Goal: Transaction & Acquisition: Purchase product/service

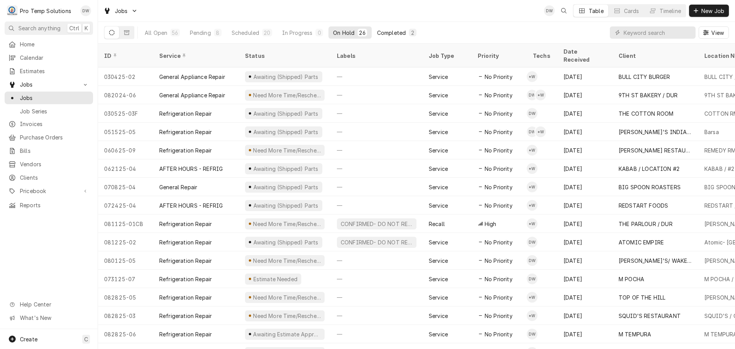
click at [396, 30] on div "Completed" at bounding box center [391, 33] width 29 height 8
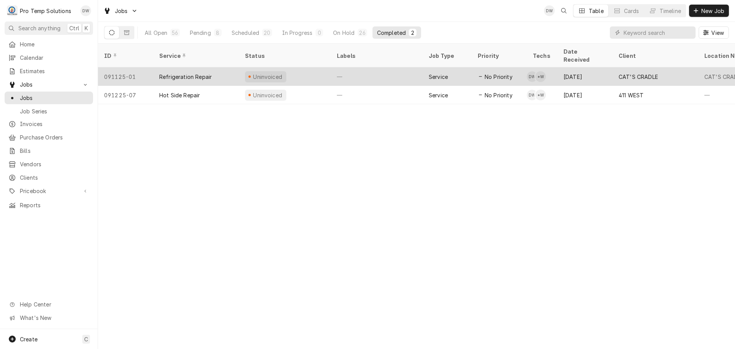
click at [395, 67] on div "—" at bounding box center [377, 76] width 92 height 18
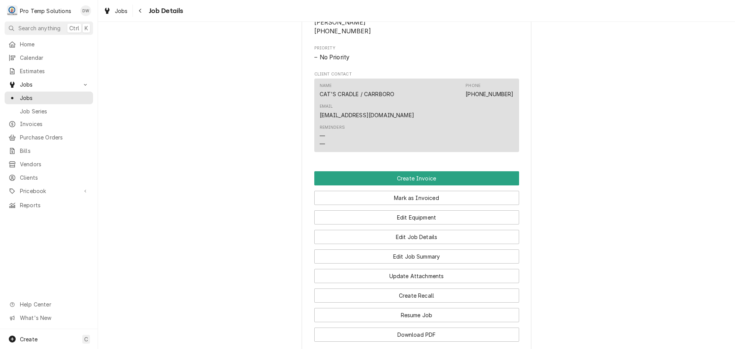
scroll to position [459, 0]
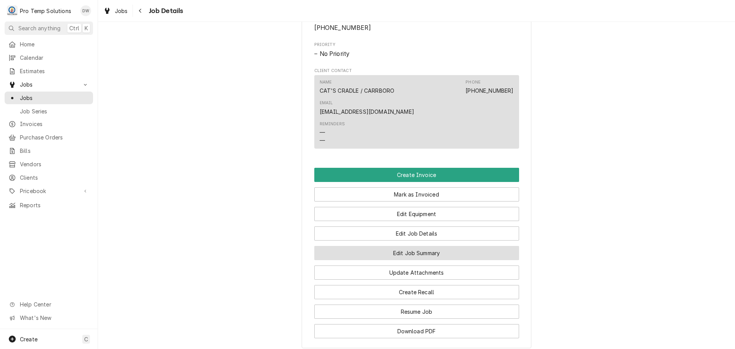
click at [416, 246] on button "Edit Job Summary" at bounding box center [416, 253] width 205 height 14
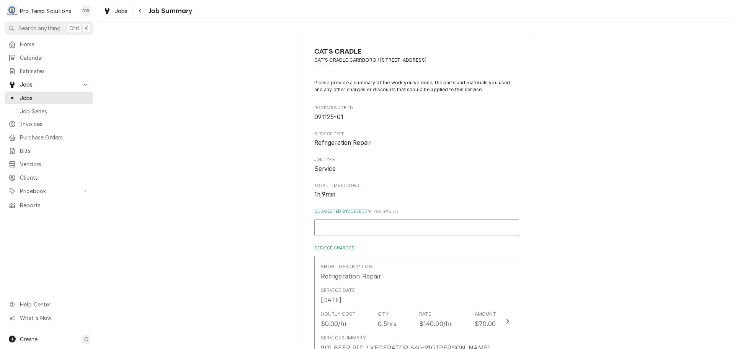
click at [376, 223] on input "Suggested Invoice ID ( if you have it )" at bounding box center [416, 227] width 205 height 17
type textarea "x"
type input "#"
type textarea "x"
type input "#0"
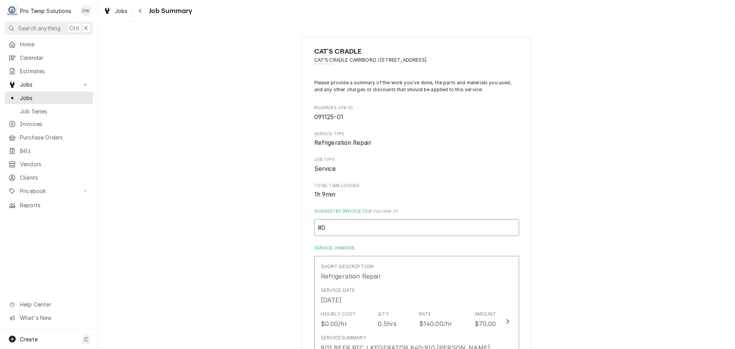
type textarea "x"
type input "#09"
type textarea "x"
type input "#091"
type textarea "x"
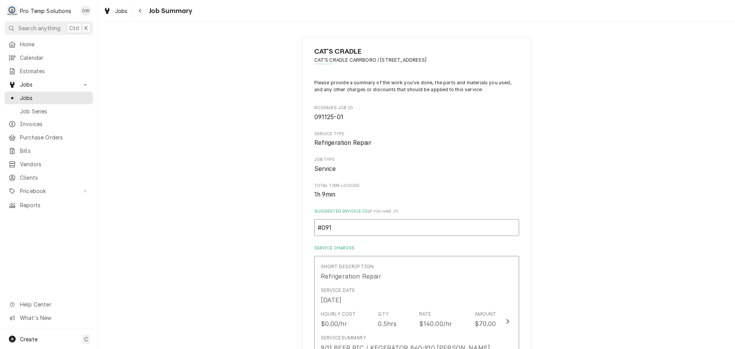
type input "#0912"
type textarea "x"
type input "#09122"
type textarea "x"
type input "#091225"
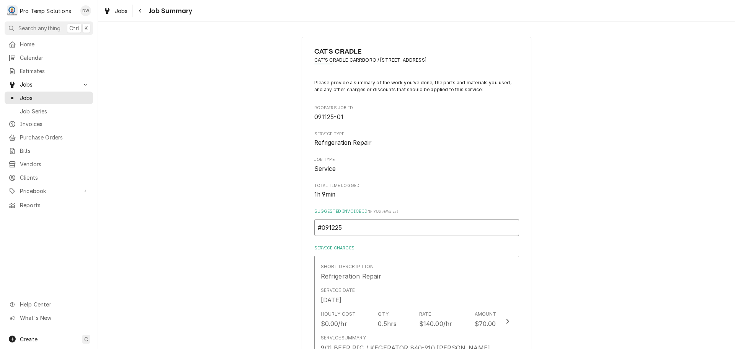
type textarea "x"
type input "#0912250"
type textarea "x"
type input "#09122500"
type textarea "x"
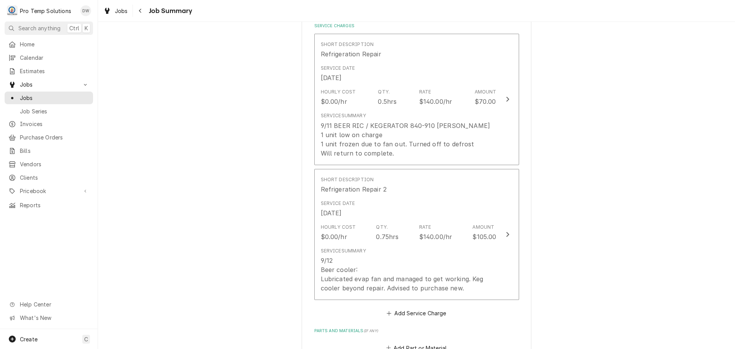
scroll to position [230, 0]
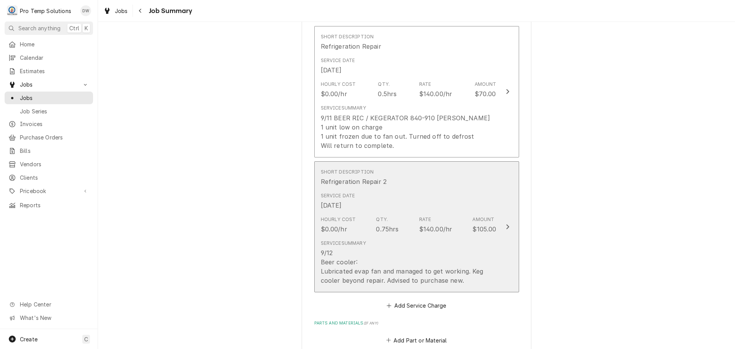
type input "#091225005"
click at [502, 226] on div "Update Line Item" at bounding box center [507, 226] width 10 height 9
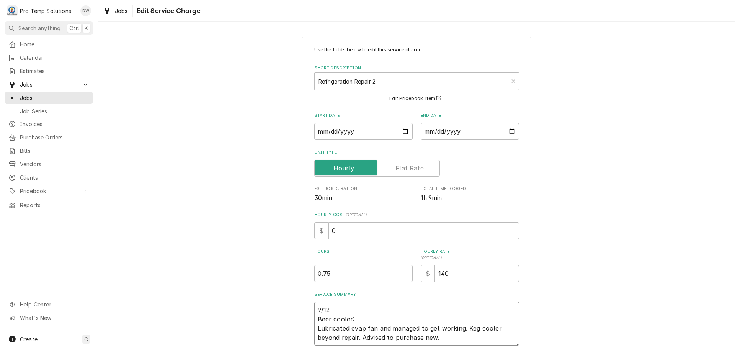
click at [340, 306] on textarea "9/12 Beer cooler: Lubricated evap fan and managed to get working. Keg cooler be…" at bounding box center [416, 323] width 205 height 44
type textarea "x"
type textarea "9/12 5 Beer cooler: Lubricated evap fan and managed to get working. Keg cooler …"
type textarea "x"
type textarea "9/12 53 Beer cooler: Lubricated evap fan and managed to get working. Keg cooler…"
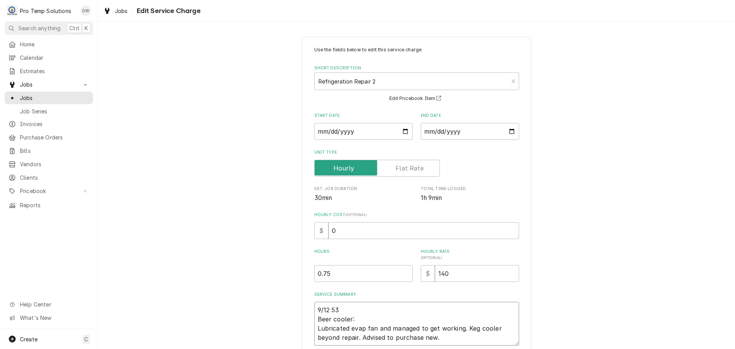
type textarea "x"
type textarea "9/12 535 Beer cooler: Lubricated evap fan and managed to get working. Keg coole…"
type textarea "x"
type textarea "9/12 535- Beer cooler: Lubricated evap fan and managed to get working. Keg cool…"
type textarea "x"
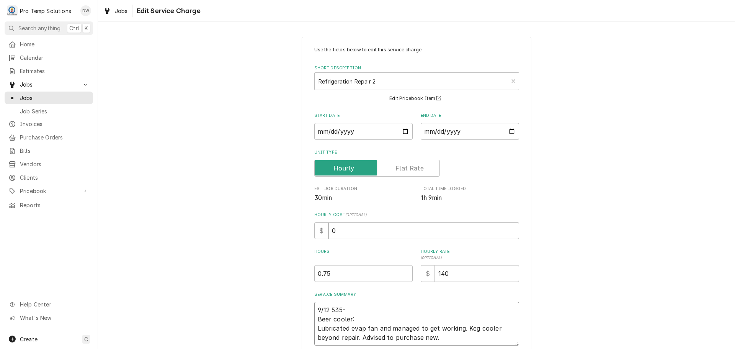
type textarea "9/12 535-6 Beer cooler: Lubricated evap fan and managed to get working. Keg coo…"
type textarea "x"
type textarea "9/12 535-61 Beer cooler: Lubricated evap fan and managed to get working. Keg co…"
type textarea "x"
type textarea "9/12 535-615 Beer cooler: Lubricated evap fan and managed to get working. Keg c…"
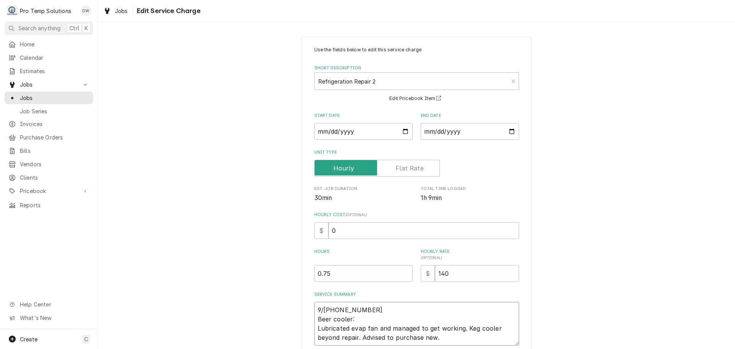
type textarea "x"
type textarea "9/12 535-615 Beer cooler: Lubricated evap fan and managed to get working. Keg c…"
type textarea "x"
type textarea "9/12 535-615 K Beer cooler: Lubricated evap fan and managed to get working. Keg…"
type textarea "x"
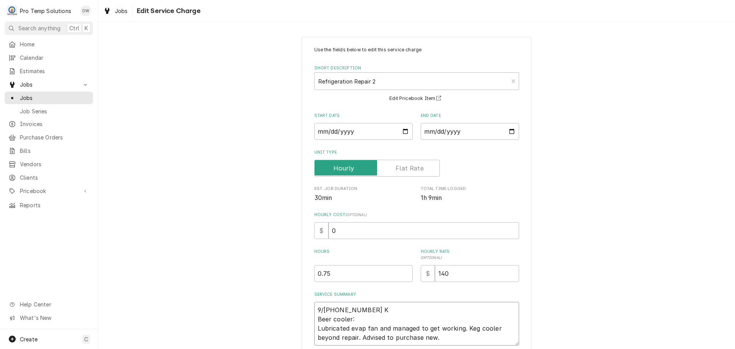
type textarea "9/12 535-615 KE Beer cooler: Lubricated evap fan and managed to get working. Ke…"
type textarea "x"
type textarea "9/12 535-615 KEV Beer cooler: Lubricated evap fan and managed to get working. K…"
type textarea "x"
type textarea "9/12 535-615 KEVI Beer cooler: Lubricated evap fan and managed to get working. …"
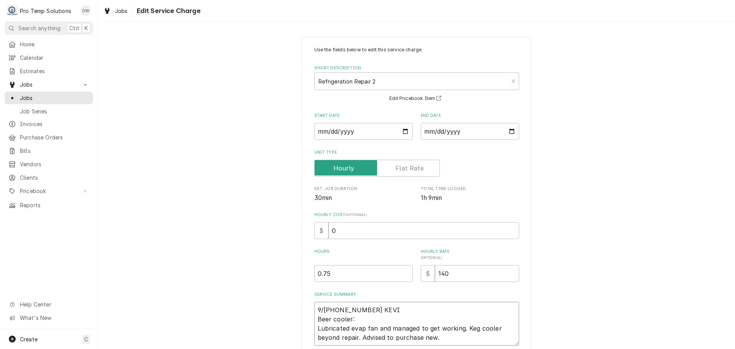
type textarea "x"
type textarea "9/12 535-615 KEVIN Beer cooler: Lubricated evap fan and managed to get working.…"
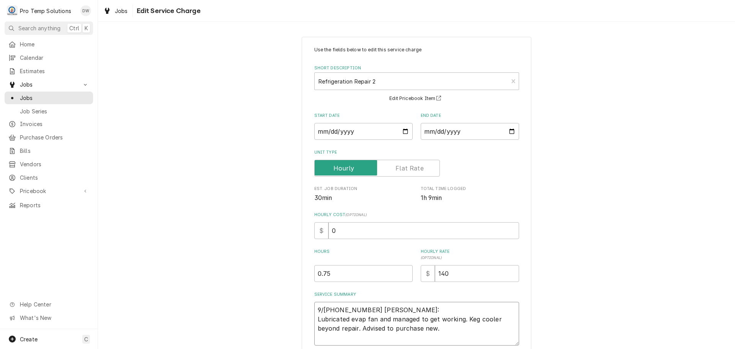
type textarea "x"
type textarea "9/12 535-615 KEVIN Beer cooler: Lubricated evap fan and managed to get working.…"
type textarea "x"
type textarea "9/12 535-615 KEVIN K Beer cooler: Lubricated evap fan and managed to get workin…"
type textarea "x"
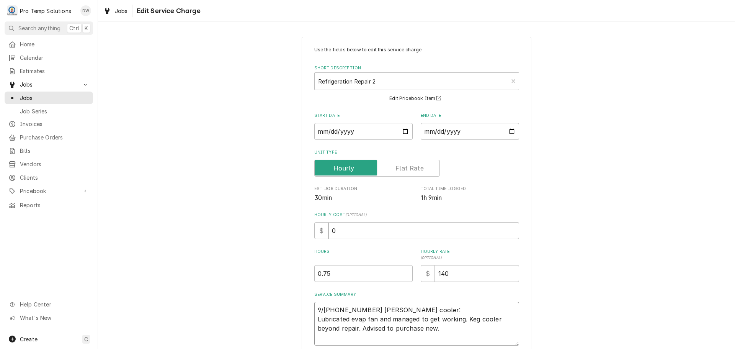
type textarea "9/12 535-615 KEVIN KO Beer cooler: Lubricated evap fan and managed to get worki…"
type textarea "x"
type textarea "9/12 535-615 KEVIN KOT Beer cooler: Lubricated evap fan and managed to get work…"
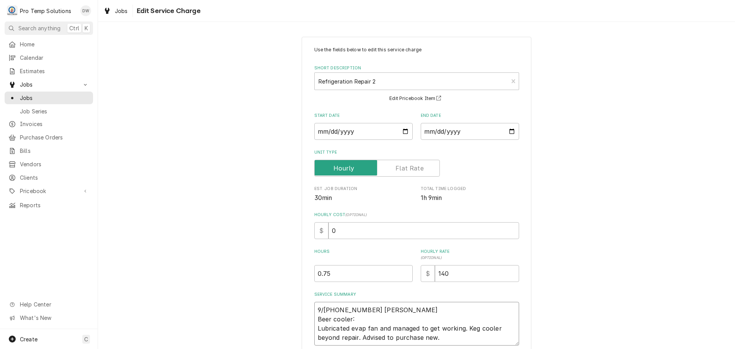
type textarea "x"
type textarea "9/12 535-615 KEVIN KOTY Beer cooler: Lubricated evap fan and managed to get wor…"
type textarea "x"
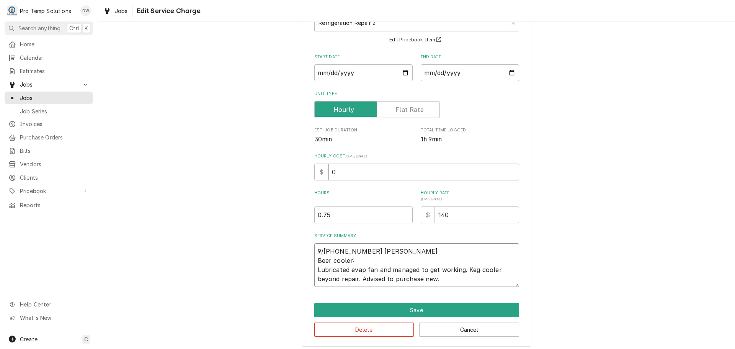
scroll to position [63, 0]
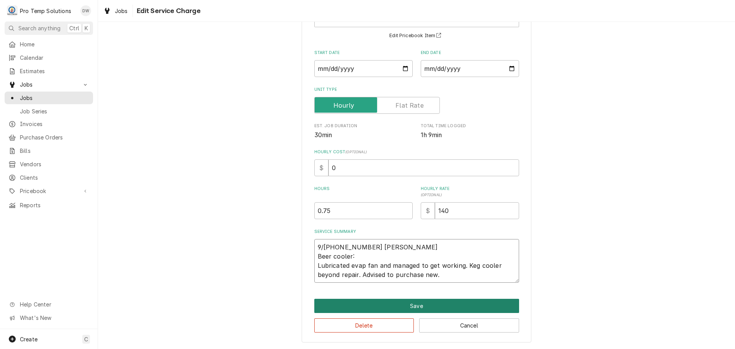
type textarea "9/12 535-615 KEVIN KOTY Beer cooler: Lubricated evap fan and managed to get wor…"
click at [410, 305] on button "Save" at bounding box center [416, 305] width 205 height 14
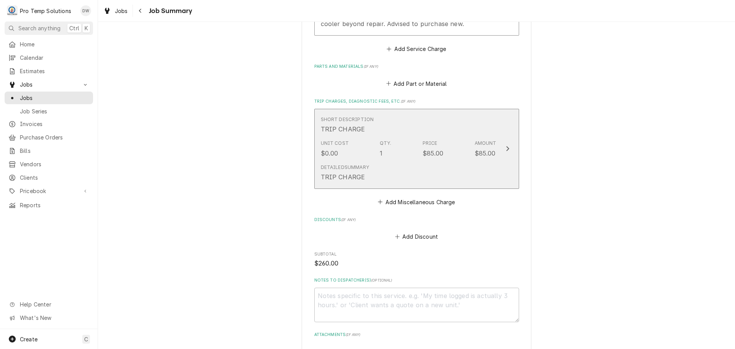
scroll to position [497, 0]
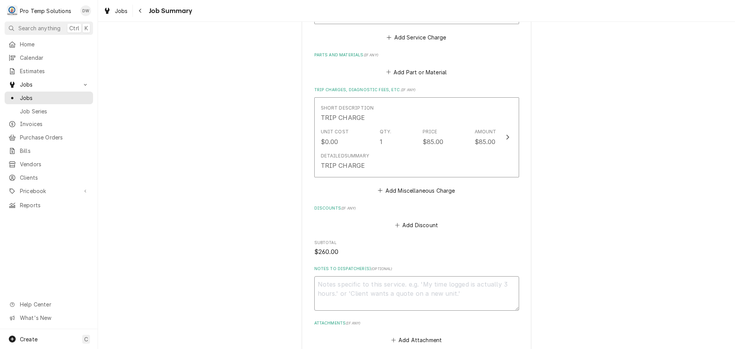
click at [330, 281] on textarea "Notes to Dispatcher(s) ( optional )" at bounding box center [416, 293] width 205 height 34
type textarea "x"
type textarea "#"
type textarea "x"
type textarea "#0"
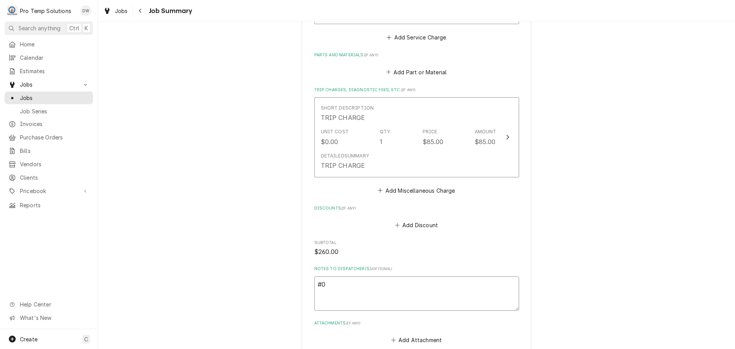
type textarea "x"
type textarea "#09"
type textarea "x"
type textarea "#091"
type textarea "x"
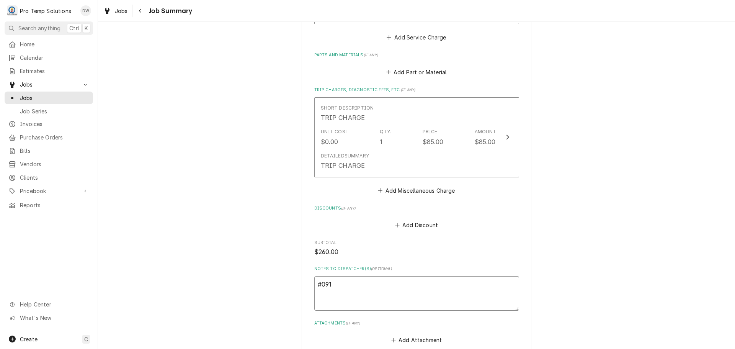
type textarea "#0912"
type textarea "x"
type textarea "#09122"
type textarea "x"
type textarea "#091225"
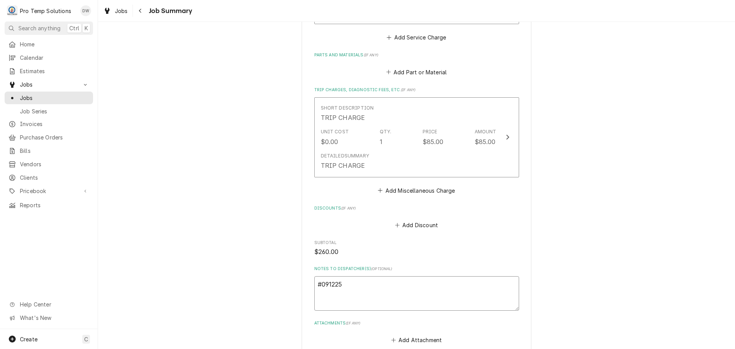
type textarea "x"
type textarea "#0912250"
type textarea "x"
type textarea "#09122500"
type textarea "x"
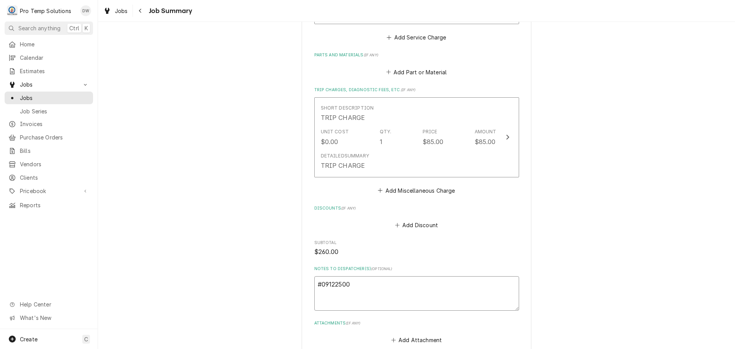
type textarea "#091225005"
type textarea "x"
type textarea "#091225005"
type textarea "x"
type textarea "#091225005 C"
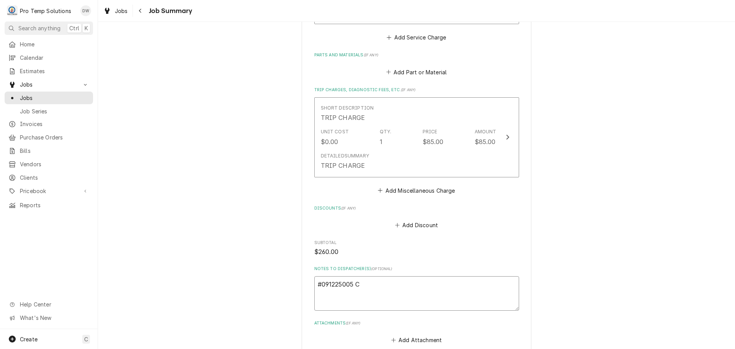
type textarea "x"
type textarea "#091225005 CA"
type textarea "x"
type textarea "#091225005 CAT"
type textarea "x"
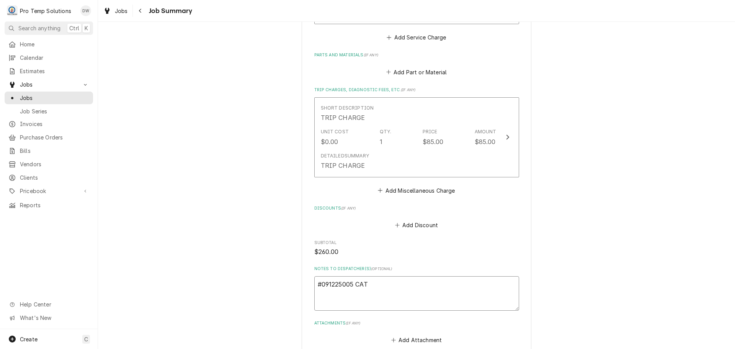
type textarea "#091225005 CATS"
type textarea "x"
type textarea "#091225005 CATS"
type textarea "x"
type textarea "#091225005 CATS C"
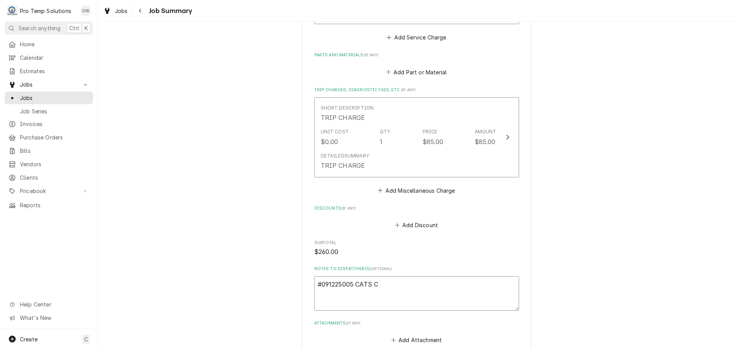
type textarea "x"
type textarea "#091225005 CATS CR"
type textarea "x"
type textarea "#091225005 CATS CRA"
type textarea "x"
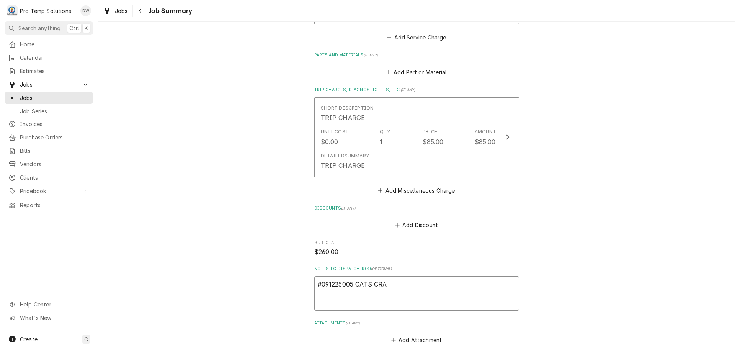
type textarea "#091225005 CATS CRAD"
type textarea "x"
type textarea "#091225005 CATS CRADL"
type textarea "x"
type textarea "#091225005 CATS CRADLE"
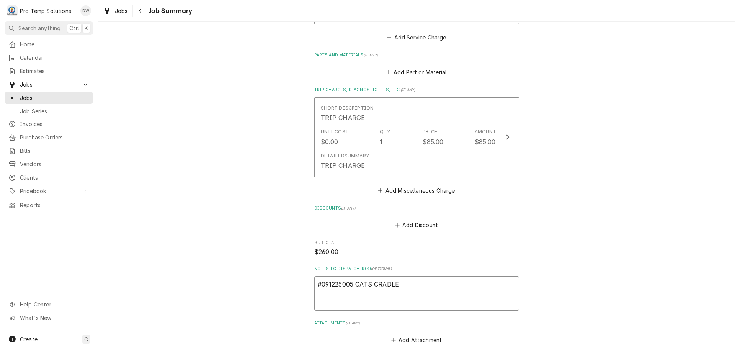
type textarea "x"
type textarea "#091225005 CATS CRADLE-"
type textarea "x"
type textarea "#091225005 CATS CRADLE-"
type textarea "x"
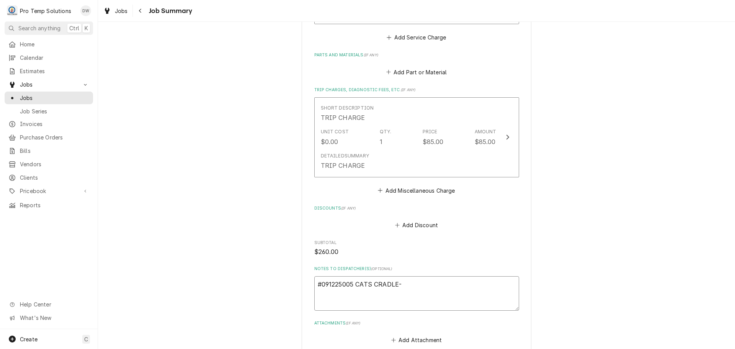
type textarea "#091225005 CATS CRADLE- R"
type textarea "x"
type textarea "#091225005 CATS CRADLE- RI"
type textarea "x"
type textarea "#091225005 CATS CRADLE- RIC"
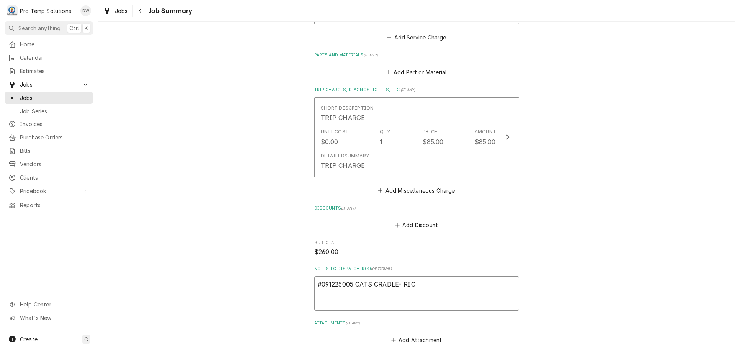
type textarea "x"
type textarea "#091225005 CATS CRADLE- RIC"
type textarea "x"
type textarea "#091225005 CATS CRADLE- RIC /"
type textarea "x"
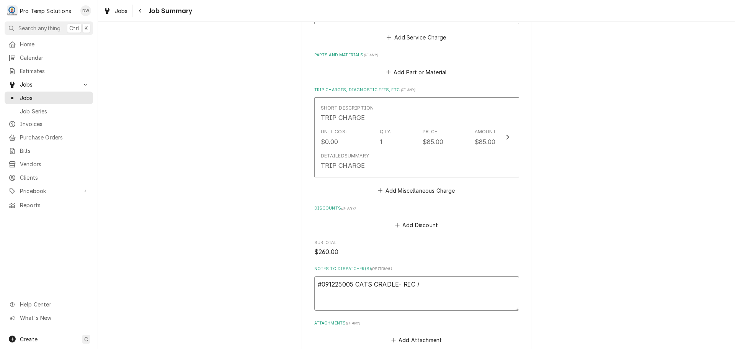
type textarea "#091225005 CATS CRADLE- RIC /"
type textarea "x"
type textarea "#091225005 CATS CRADLE- RIC / K"
type textarea "x"
type textarea "#091225005 CATS CRADLE- RIC / KE"
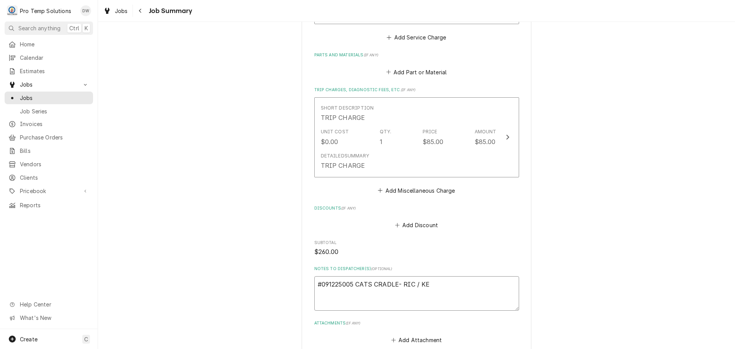
type textarea "x"
type textarea "#091225005 CATS CRADLE- RIC / KEG"
type textarea "x"
type textarea "#091225005 CATS CRADLE- RIC / KEGE"
type textarea "x"
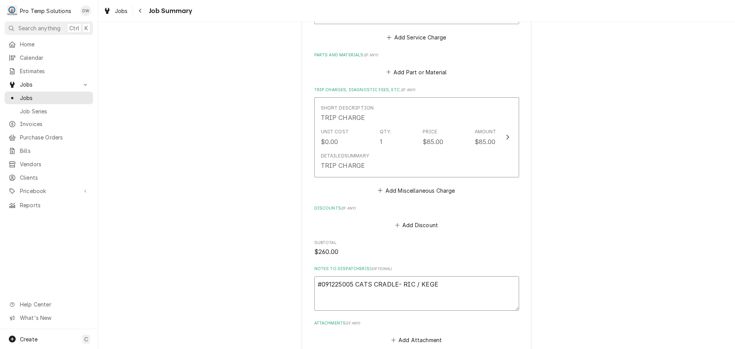
type textarea "#091225005 CATS CRADLE- RIC / KEGER"
type textarea "x"
type textarea "#091225005 CATS CRADLE- RIC / KEGERA"
type textarea "x"
type textarea "#091225005 CATS CRADLE- RIC / KEGERAT"
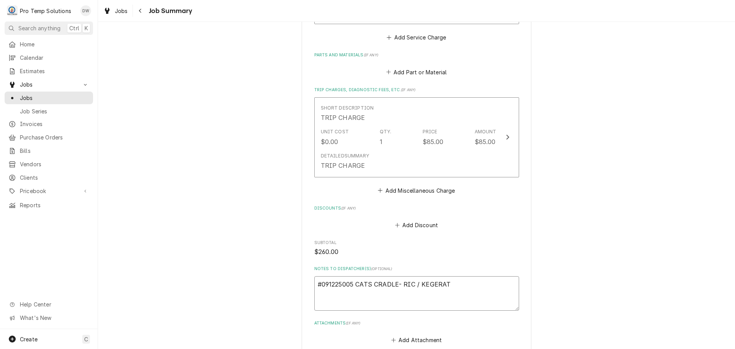
type textarea "x"
type textarea "#091225005 CATS CRADLE- RIC / KEGERATO"
type textarea "x"
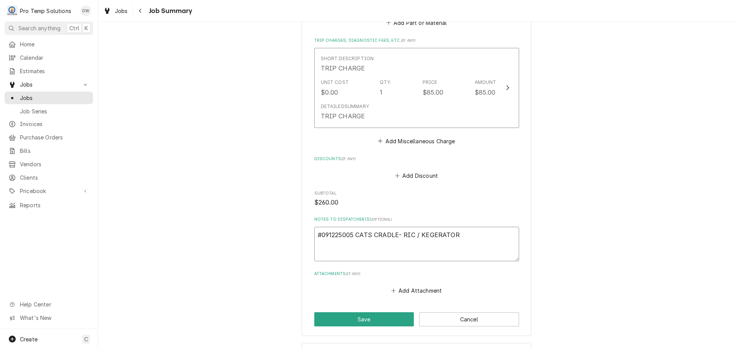
scroll to position [649, 0]
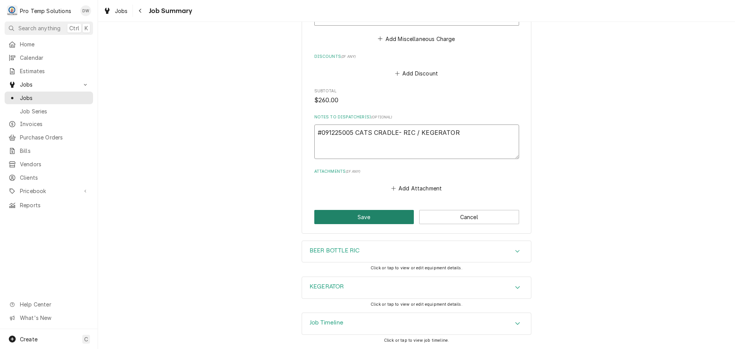
type textarea "#091225005 CATS CRADLE- RIC / KEGERATOR"
click at [364, 216] on button "Save" at bounding box center [364, 217] width 100 height 14
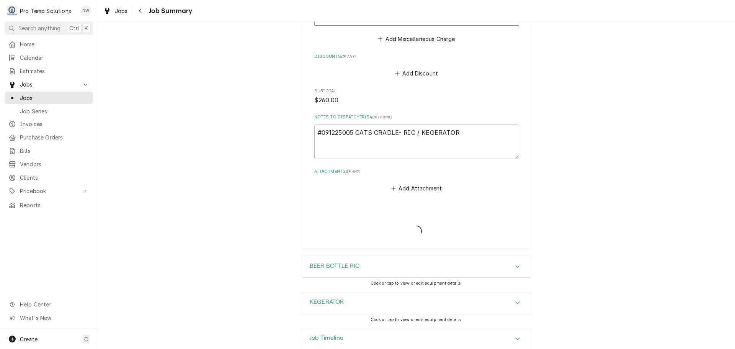
type textarea "x"
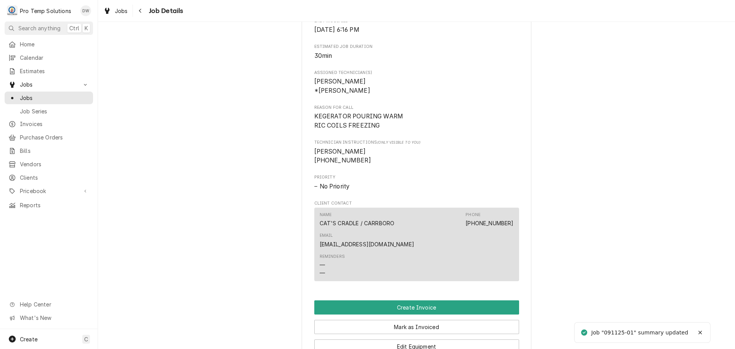
scroll to position [459, 0]
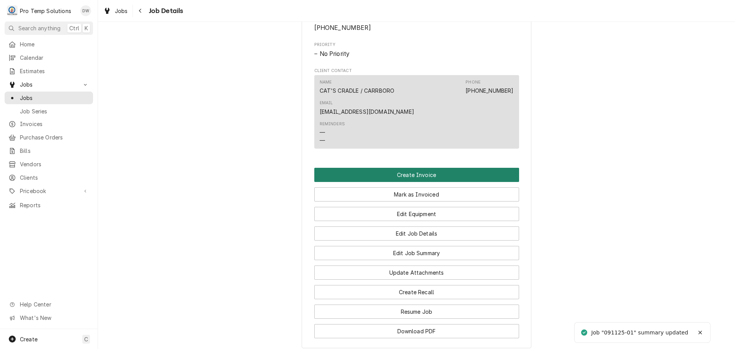
click at [408, 168] on button "Create Invoice" at bounding box center [416, 175] width 205 height 14
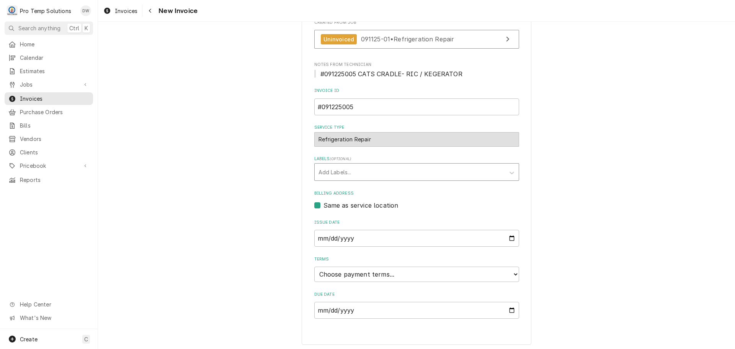
scroll to position [177, 0]
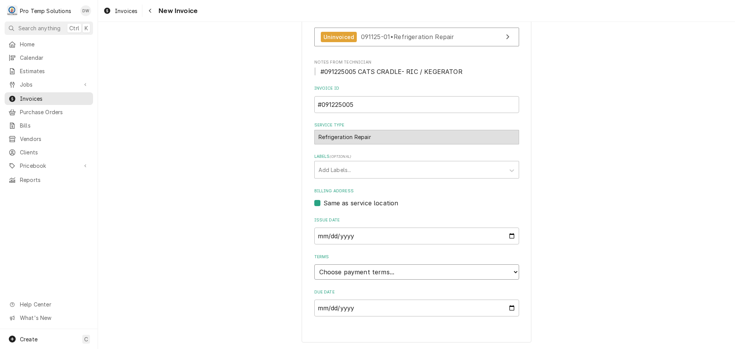
drag, startPoint x: 347, startPoint y: 271, endPoint x: 347, endPoint y: 264, distance: 6.9
click at [347, 269] on select "Choose payment terms... Same Day Net 7 Net 14 Net 21 Net 30 Net 45 Net 60 Net 90" at bounding box center [416, 271] width 205 height 15
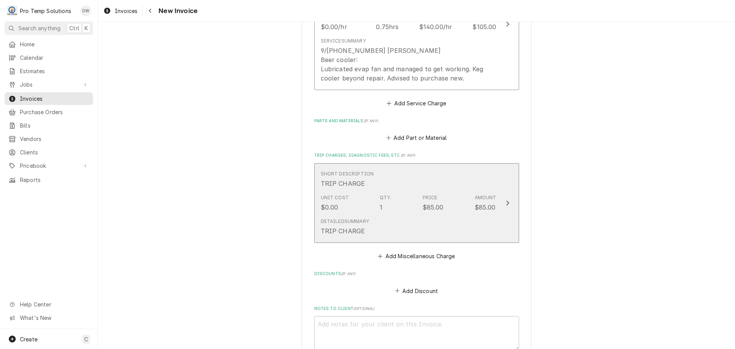
scroll to position [894, 0]
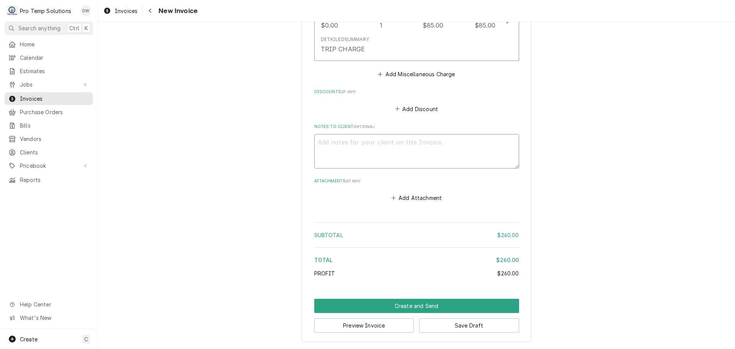
click at [326, 134] on textarea "Notes to Client ( optional )" at bounding box center [416, 151] width 205 height 34
type textarea "x"
type textarea "#"
type textarea "x"
type textarea "#0"
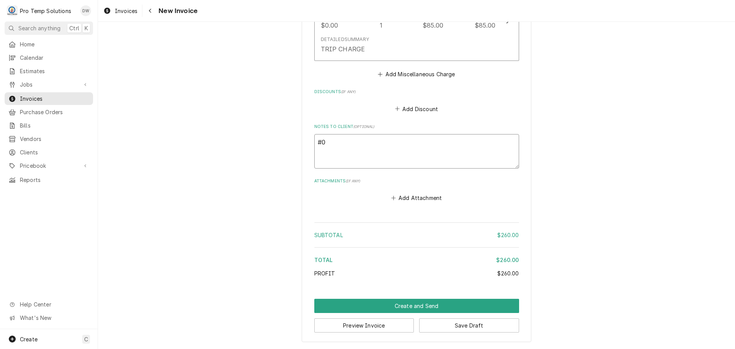
type textarea "x"
type textarea "#09"
type textarea "x"
type textarea "#091"
type textarea "x"
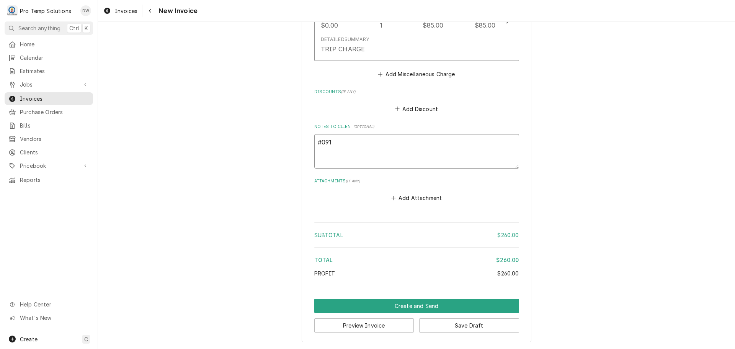
type textarea "#0912"
type textarea "x"
type textarea "#09122"
type textarea "x"
type textarea "#091225"
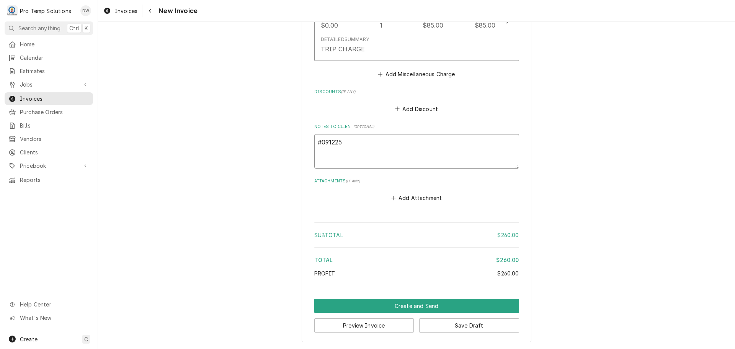
type textarea "x"
type textarea "#0912250"
type textarea "x"
type textarea "#091225005"
type textarea "x"
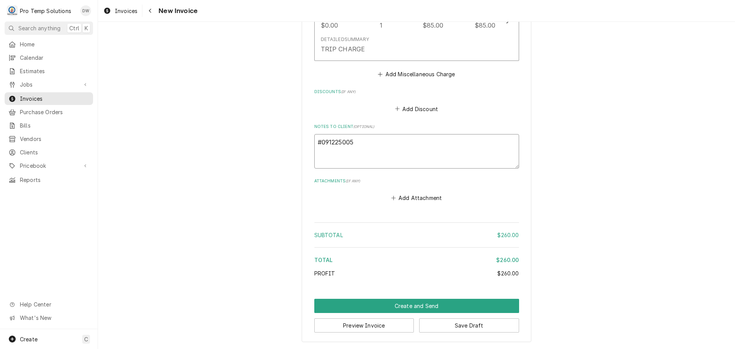
type textarea "#0912250056"
type textarea "x"
type textarea "#0912250056"
type textarea "x"
type textarea "#0912250056 C"
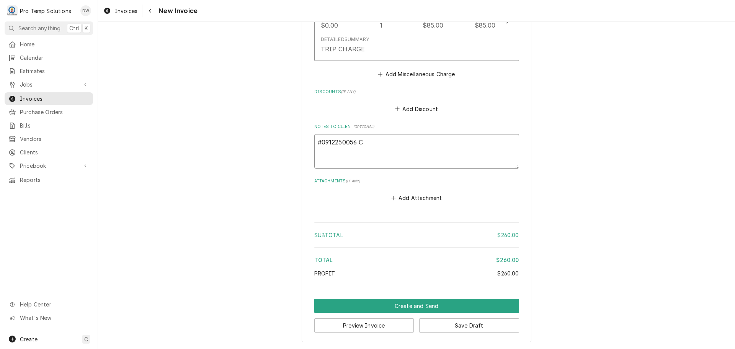
type textarea "x"
type textarea "#0912250056 CA"
type textarea "x"
type textarea "#0912250056 CAT"
type textarea "x"
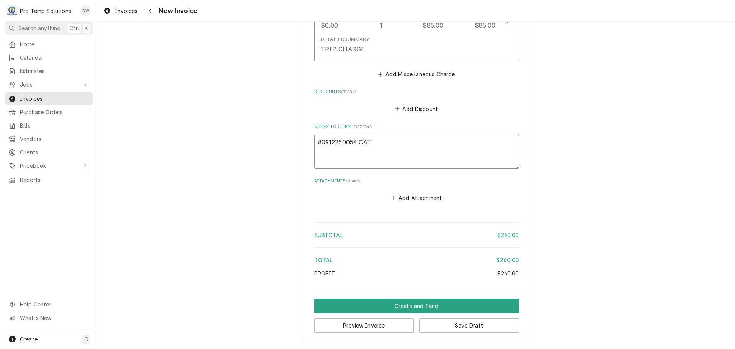
type textarea "#0912250056 CATS"
type textarea "x"
type textarea "#0912250056 CATS"
type textarea "x"
type textarea "#0912250056 CATS C"
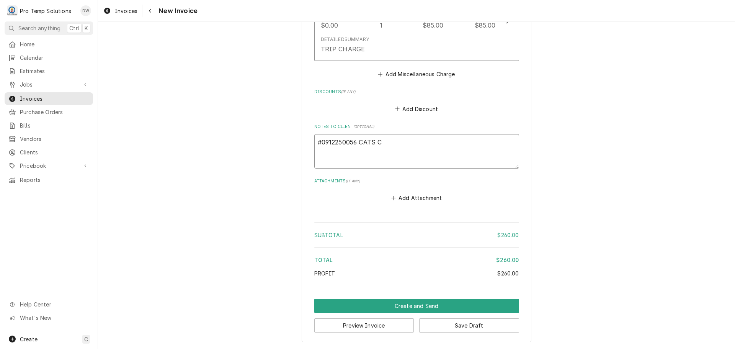
type textarea "x"
type textarea "#0912250056 CATS CR"
type textarea "x"
type textarea "#0912250056 CATS CRA"
type textarea "x"
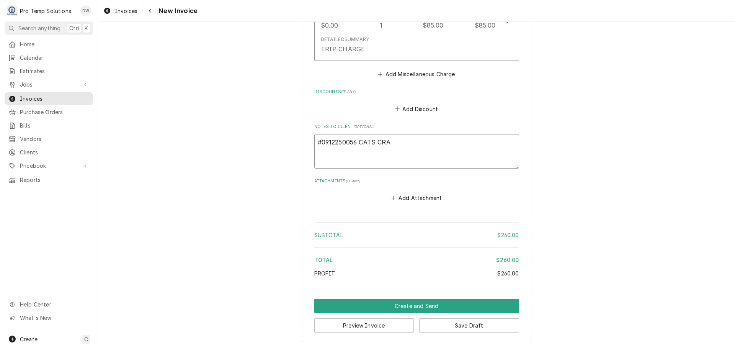
type textarea "#0912250056 CATS CRAD"
type textarea "x"
type textarea "#0912250056 CATS CRADL"
type textarea "x"
type textarea "#0912250056 CATS CRADLE"
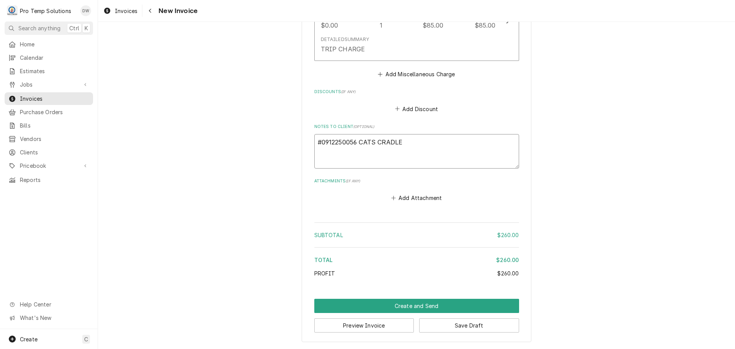
type textarea "x"
type textarea "#0912250056 CATS CRADLE"
type textarea "x"
type textarea "#0912250056 CATS CRADLE"
type textarea "x"
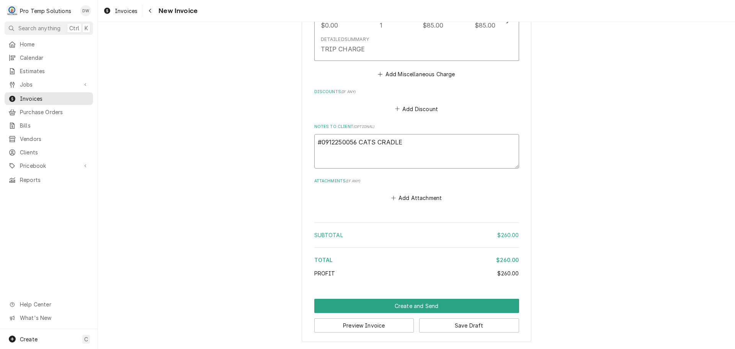
type textarea "#0912250056 CATS CRADLE-"
type textarea "x"
type textarea "#0912250056 CATS CRADLE-"
type textarea "x"
type textarea "#0912250056 CATS CRADLE- R"
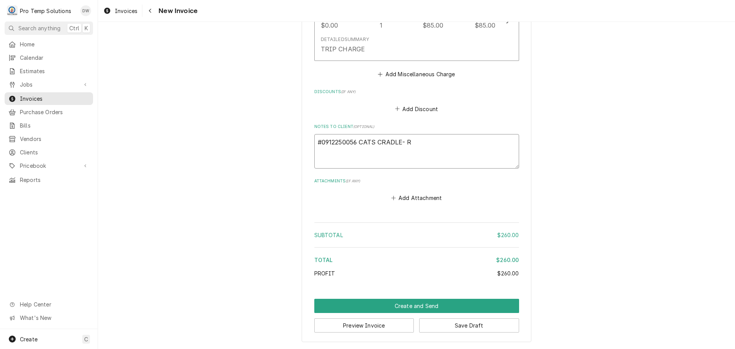
type textarea "x"
type textarea "#0912250056 CATS CRADLE- RI"
type textarea "x"
type textarea "#0912250056 CATS CRADLE- RIC"
type textarea "x"
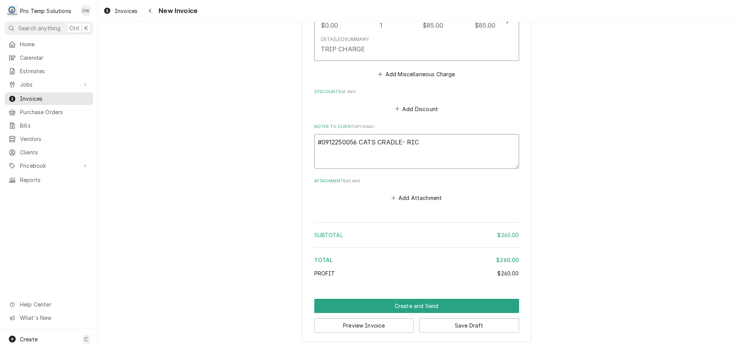
type textarea "#0912250056 CATS CRADLE- RIC"
type textarea "x"
type textarea "#0912250056 CATS CRADLE- RIC /"
type textarea "x"
type textarea "#0912250056 CATS CRADLE- RIC /"
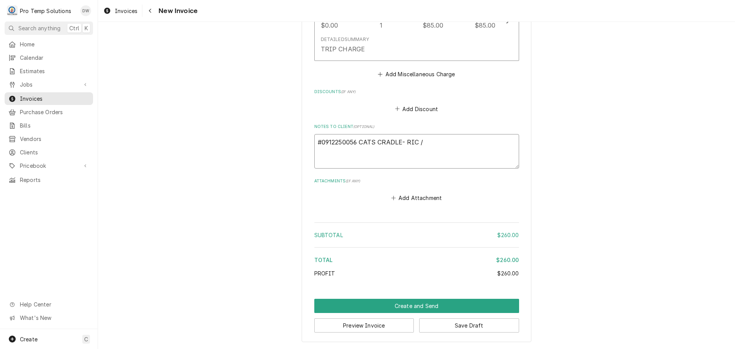
type textarea "x"
type textarea "#0912250056 CATS CRADLE- RIC / K"
type textarea "x"
type textarea "#0912250056 CATS CRADLE- RIC / KE"
type textarea "x"
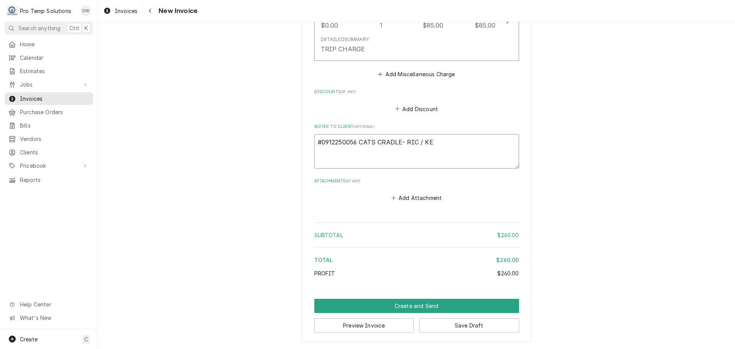
type textarea "#0912250056 CATS CRADLE- RIC / KEG"
type textarea "x"
type textarea "#0912250056 CATS CRADLE- RIC / KEGE"
type textarea "x"
type textarea "#0912250056 CATS CRADLE- RIC / KEGER"
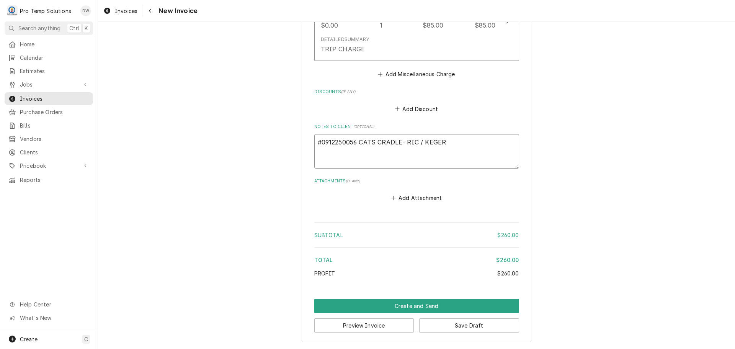
type textarea "x"
type textarea "#0912250056 CATS CRADLE- RIC / KEGERA"
type textarea "x"
type textarea "#0912250056 CATS CRADLE- RIC / KEGERAT"
type textarea "x"
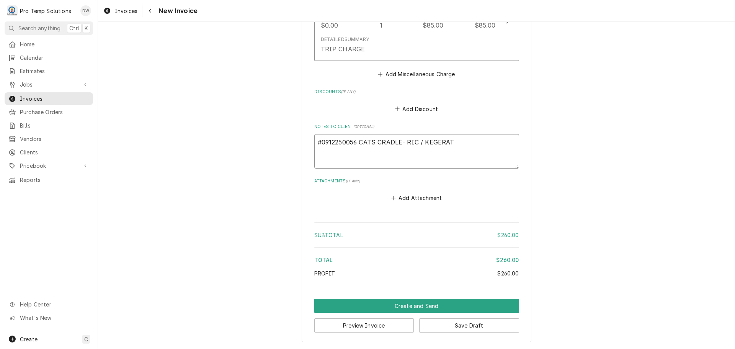
type textarea "#0912250056 CATS CRADLE- RIC / KEGERATO"
type textarea "x"
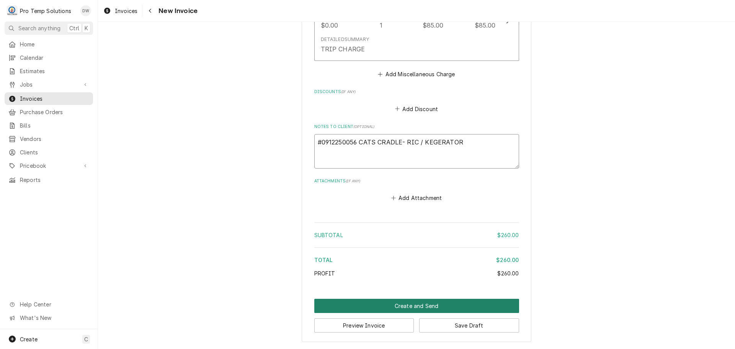
type textarea "#0912250056 CATS CRADLE- RIC / KEGERATOR"
click at [403, 302] on button "Create and Send" at bounding box center [416, 305] width 205 height 14
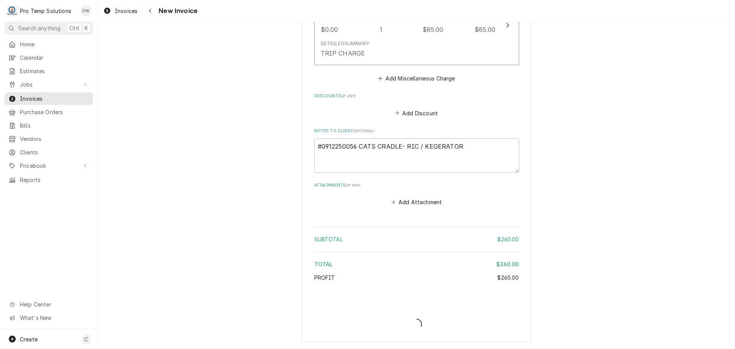
type textarea "x"
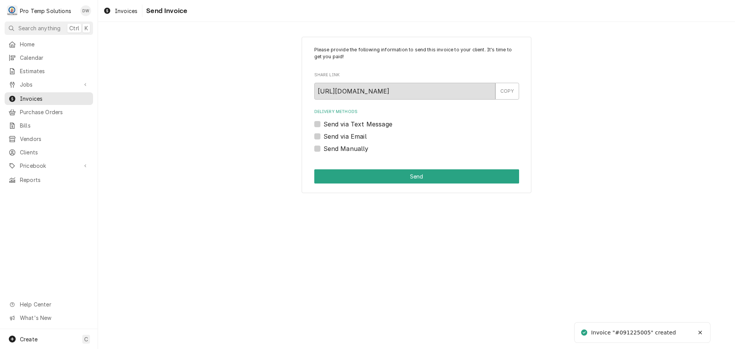
click at [323, 136] on label "Send via Email" at bounding box center [344, 136] width 43 height 9
click at [323, 136] on input "Send via Email" at bounding box center [425, 140] width 205 height 17
checkbox input "true"
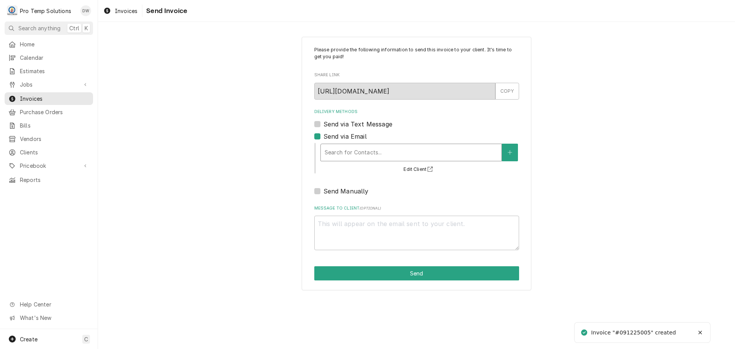
click at [385, 152] on div "Delivery Methods" at bounding box center [410, 152] width 173 height 14
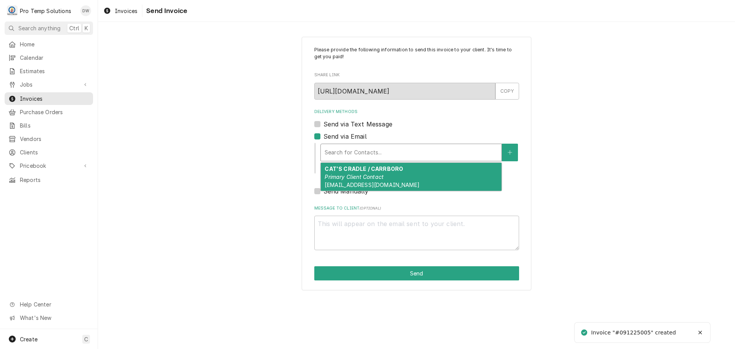
click at [375, 175] on em "Primary Client Contact" at bounding box center [353, 176] width 59 height 7
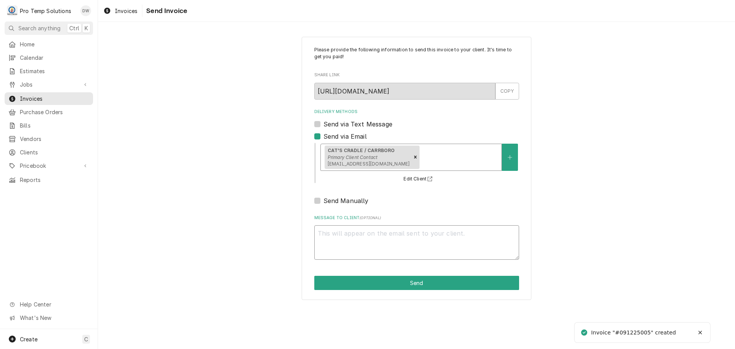
click at [360, 238] on textarea "Message to Client ( optional )" at bounding box center [416, 242] width 205 height 34
type textarea "x"
type textarea "#"
type textarea "x"
type textarea "#0"
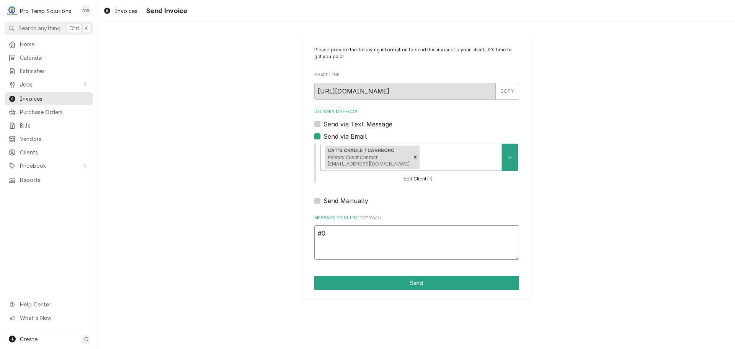
type textarea "x"
type textarea "#09"
type textarea "x"
type textarea "#091"
type textarea "x"
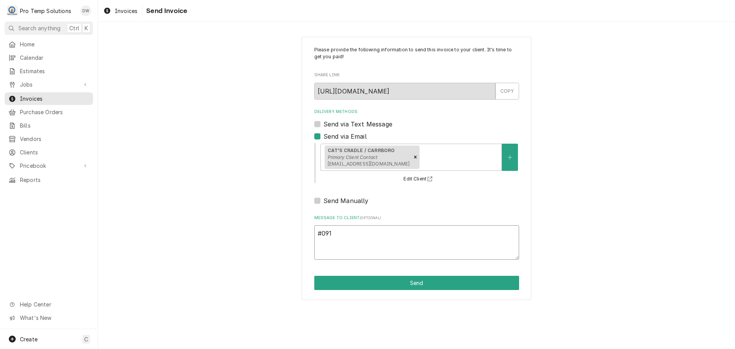
type textarea "#0912"
type textarea "x"
type textarea "#09122"
type textarea "x"
type textarea "#091225"
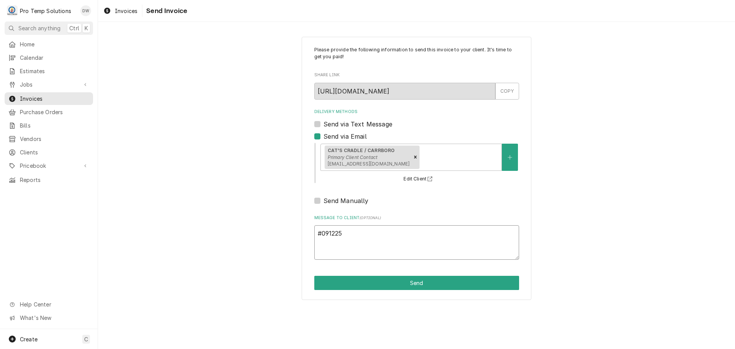
type textarea "x"
type textarea "#0912250"
type textarea "x"
type textarea "#09122500"
type textarea "x"
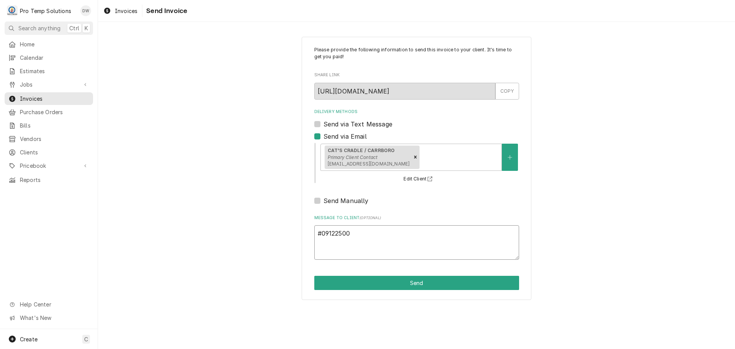
type textarea "#091225005"
type textarea "x"
type textarea "#091225005"
type textarea "x"
type textarea "#091225005 C"
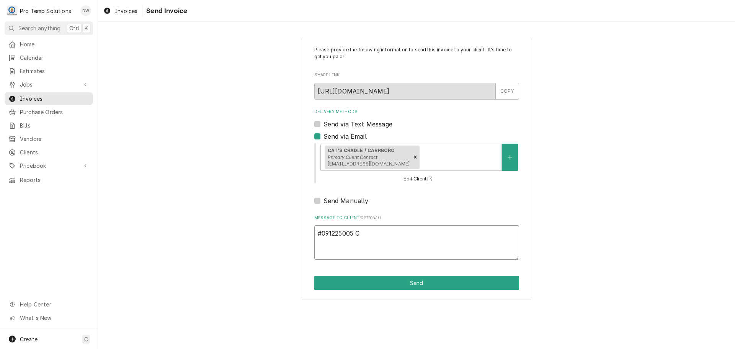
type textarea "x"
type textarea "#091225005 CA"
type textarea "x"
type textarea "#091225005 CAT"
type textarea "x"
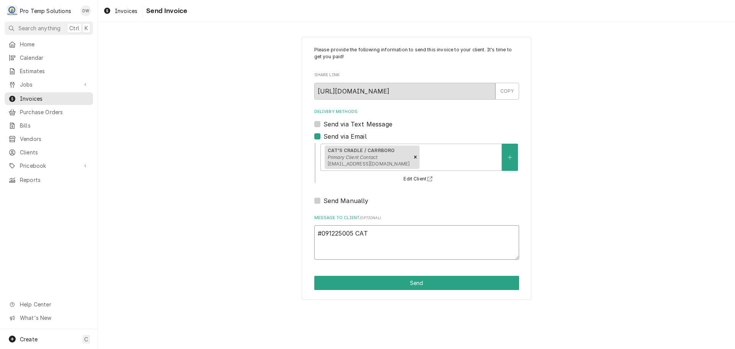
type textarea "#091225005 CATS"
type textarea "x"
type textarea "#091225005 CATS"
type textarea "x"
type textarea "#091225005 CATS C"
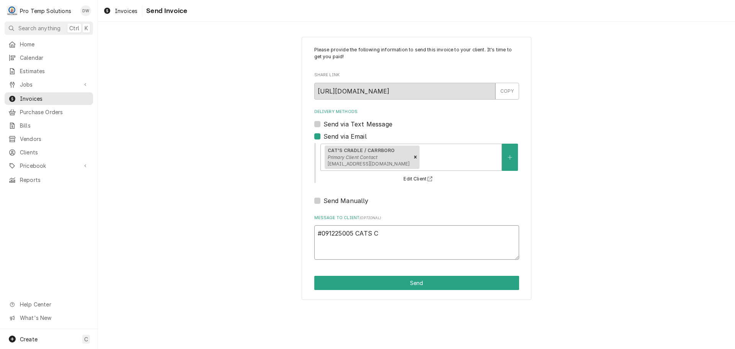
type textarea "x"
type textarea "#091225005 CATS CR"
type textarea "x"
type textarea "#091225005 CATS CRA"
type textarea "x"
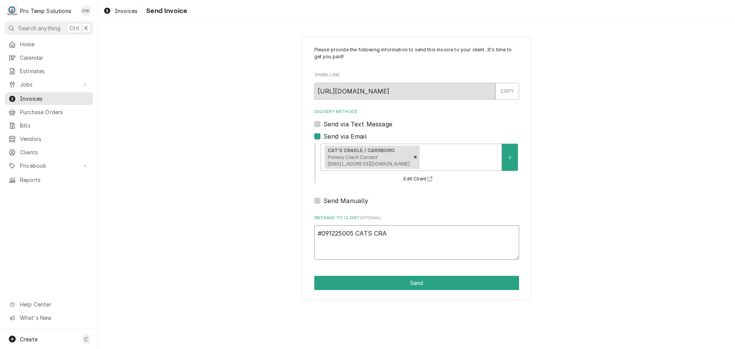
type textarea "#091225005 CATS CRAD"
type textarea "x"
type textarea "#091225005 CATS CRADL"
type textarea "x"
type textarea "#091225005 CATS CRADLE"
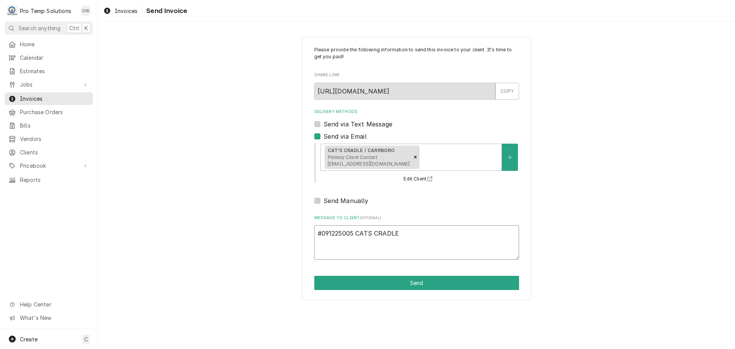
type textarea "x"
type textarea "#091225005 CATS CRADLE-"
type textarea "x"
type textarea "#091225005 CATS CRADLE-"
type textarea "x"
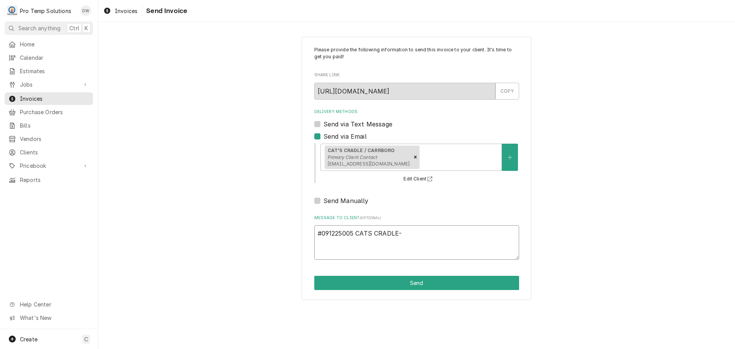
type textarea "#091225005 CATS CRADLE- R"
type textarea "x"
type textarea "#091225005 CATS CRADLE- RI"
type textarea "x"
type textarea "#091225005 CATS CRADLE- RIC"
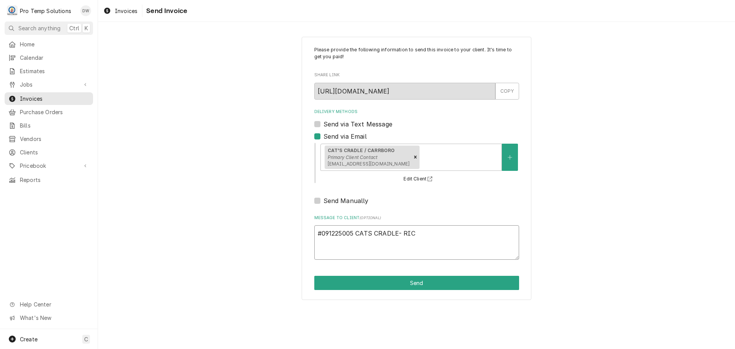
type textarea "x"
type textarea "#091225005 CATS CRADLE- RIC"
type textarea "x"
type textarea "#091225005 CATS CRADLE- RIC /"
type textarea "x"
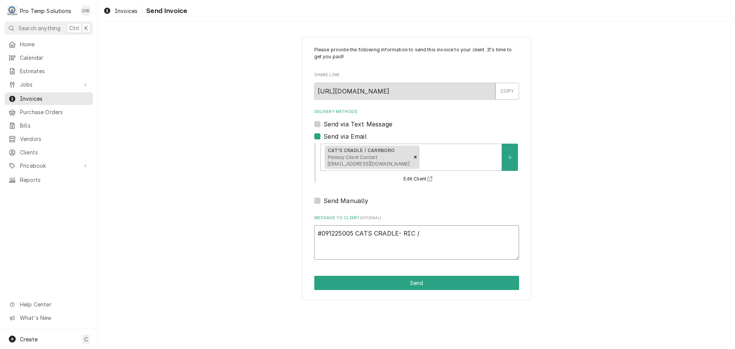
type textarea "#091225005 CATS CRADLE- RIC /"
type textarea "x"
type textarea "#091225005 CATS CRADLE- RIC / K"
type textarea "x"
type textarea "#091225005 CATS CRADLE- RIC / KE"
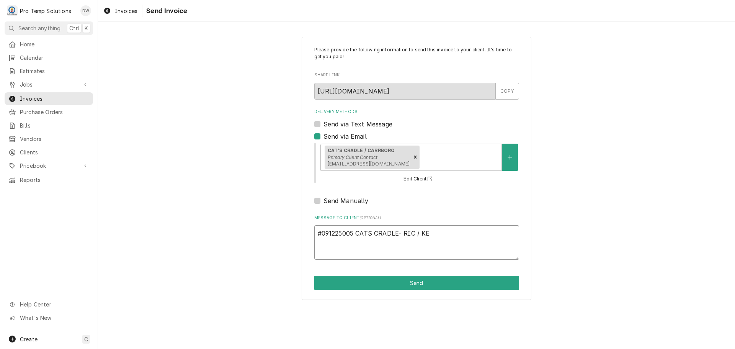
type textarea "x"
type textarea "#091225005 CATS CRADLE- RIC / KEG"
type textarea "x"
type textarea "#091225005 CATS CRADLE- RIC / KEGE"
type textarea "x"
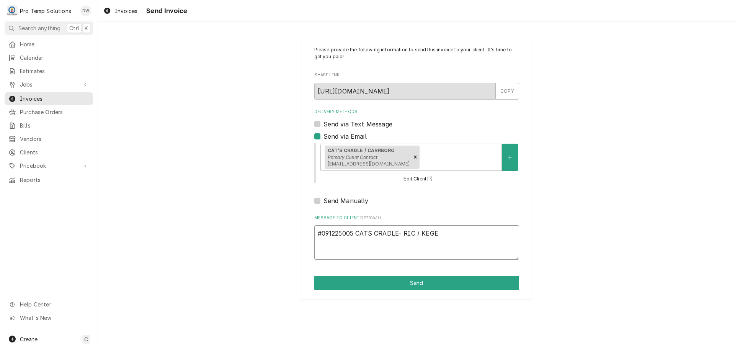
type textarea "#091225005 CATS CRADLE- RIC / KEGER"
type textarea "x"
type textarea "#091225005 CATS CRADLE- RIC / KEGERA"
type textarea "x"
type textarea "#091225005 CATS CRADLE- RIC / KEGERAT"
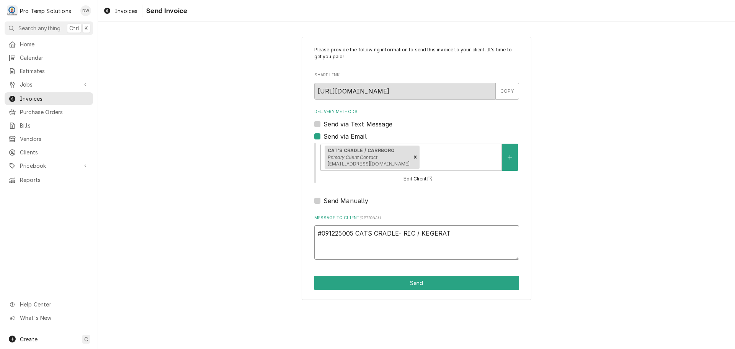
type textarea "x"
type textarea "#091225005 CATS CRADLE- RIC / KEGERATO"
type textarea "x"
type textarea "#091225005 CATS CRADLE- RIC / KEGERATOR"
click at [416, 282] on button "Send" at bounding box center [416, 282] width 205 height 14
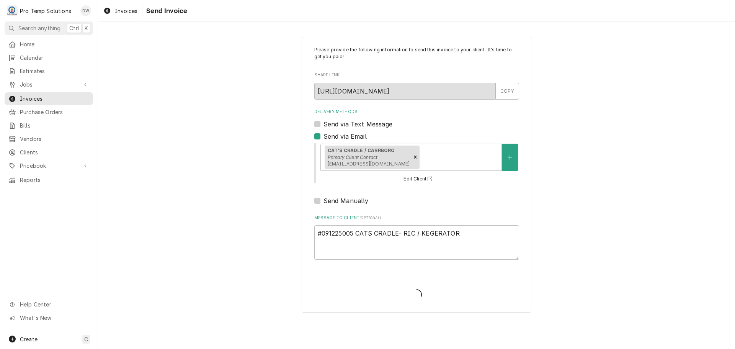
type textarea "x"
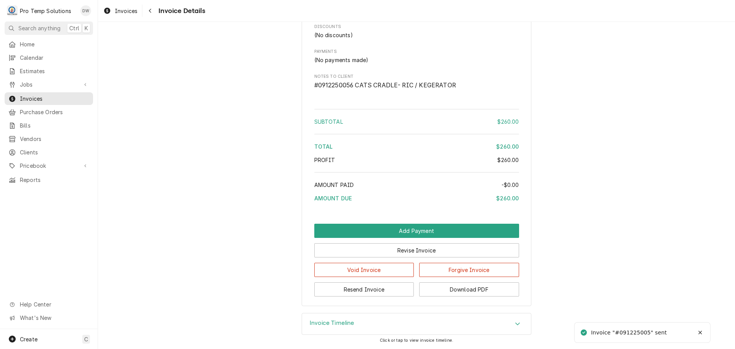
scroll to position [829, 0]
click at [459, 290] on button "Download PDF" at bounding box center [469, 289] width 100 height 14
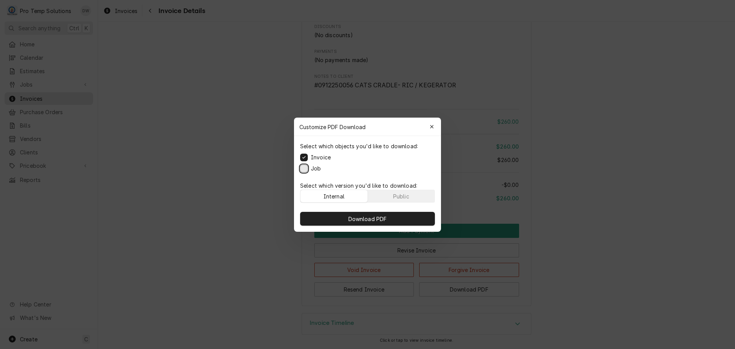
click at [303, 167] on button "Job" at bounding box center [304, 168] width 8 height 8
click at [370, 219] on span "Download PDF" at bounding box center [368, 218] width 42 height 8
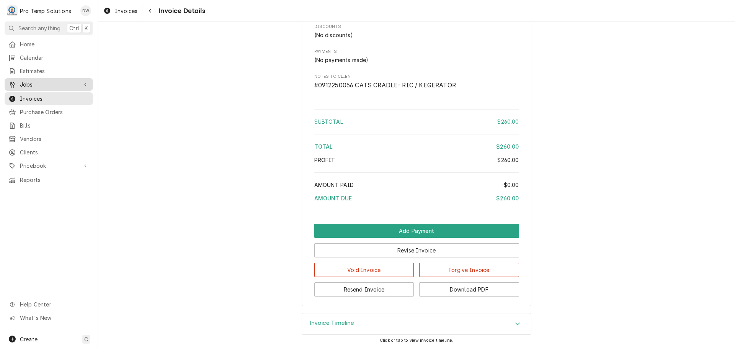
click at [31, 82] on span "Jobs" at bounding box center [49, 84] width 58 height 8
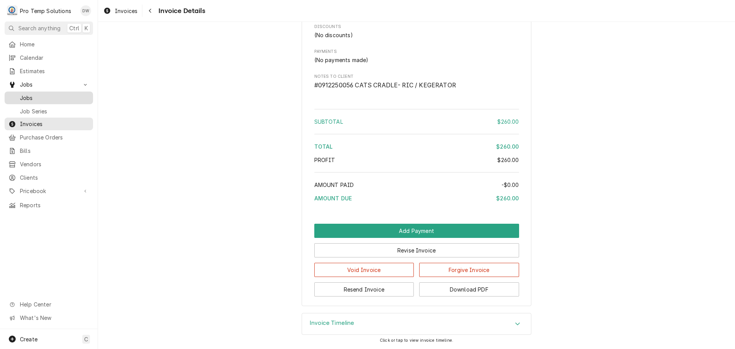
click at [25, 95] on span "Jobs" at bounding box center [54, 98] width 69 height 8
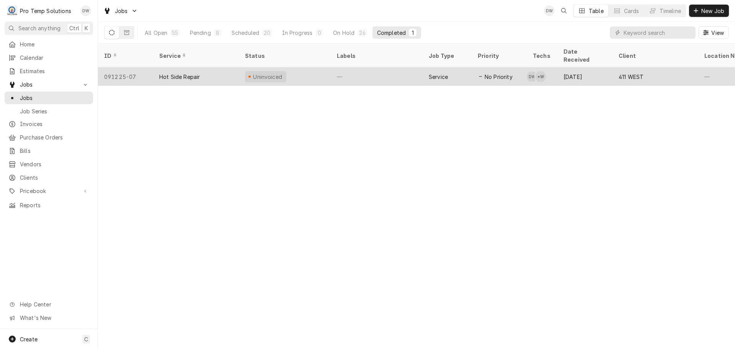
click at [389, 67] on div "—" at bounding box center [377, 76] width 92 height 18
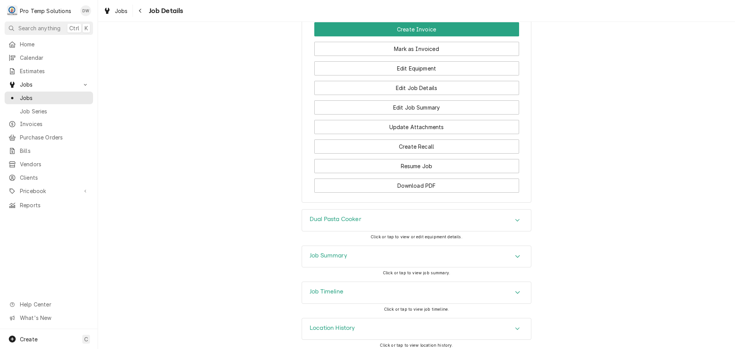
scroll to position [446, 0]
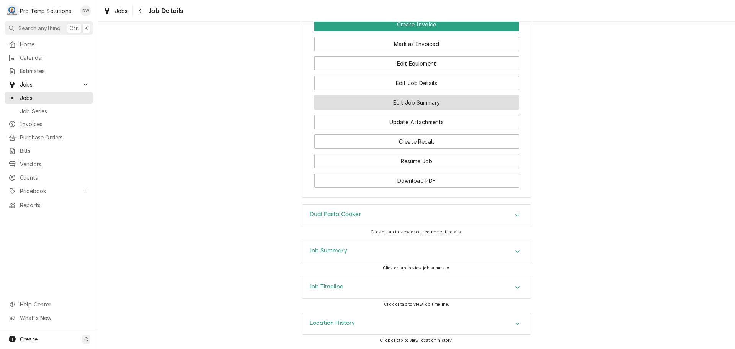
click at [404, 101] on button "Edit Job Summary" at bounding box center [416, 102] width 205 height 14
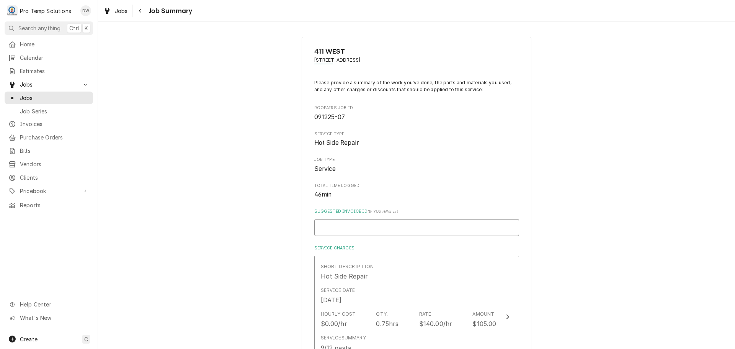
click at [388, 224] on input "Suggested Invoice ID ( if you have it )" at bounding box center [416, 227] width 205 height 17
type textarea "x"
type input "#"
type textarea "x"
type input "#0"
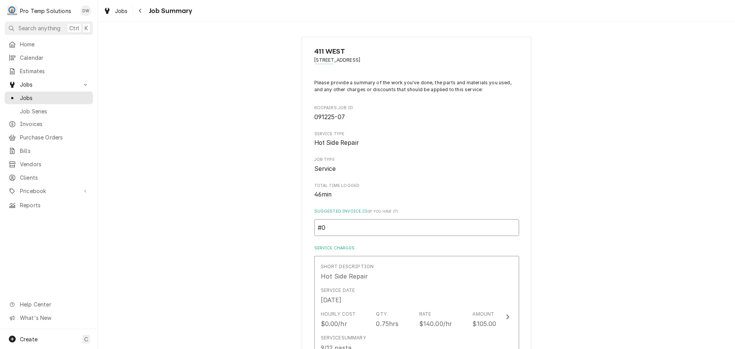
type textarea "x"
type input "#09"
type textarea "x"
type input "#091"
type textarea "x"
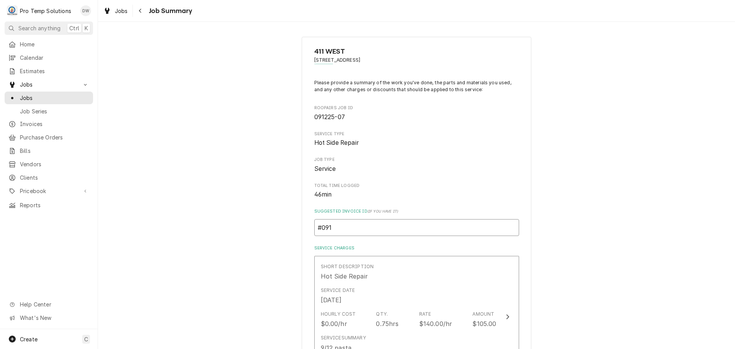
type input "#0912"
type textarea "x"
type input "#09122"
type textarea "x"
type input "#091225"
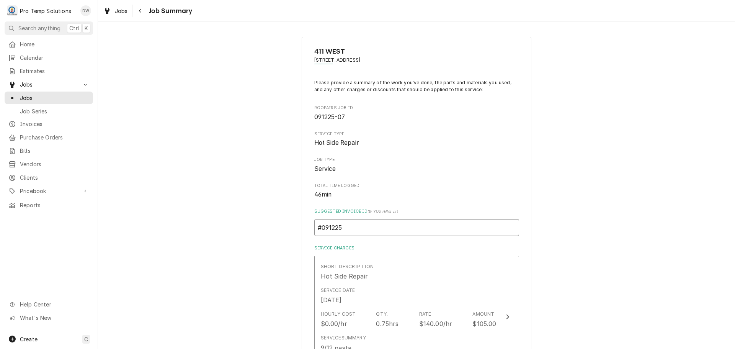
type textarea "x"
type input "#0912250"
type textarea "x"
type input "#09122500"
type textarea "x"
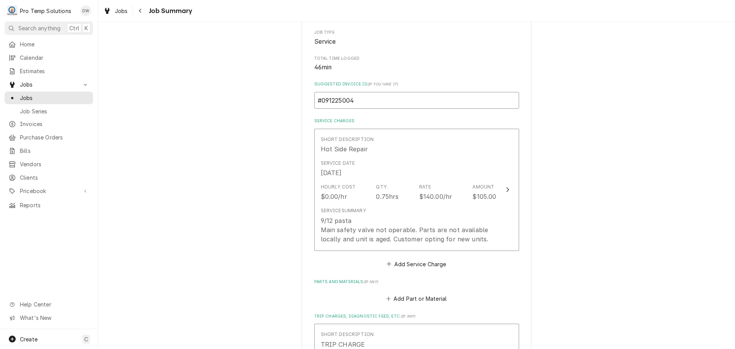
scroll to position [153, 0]
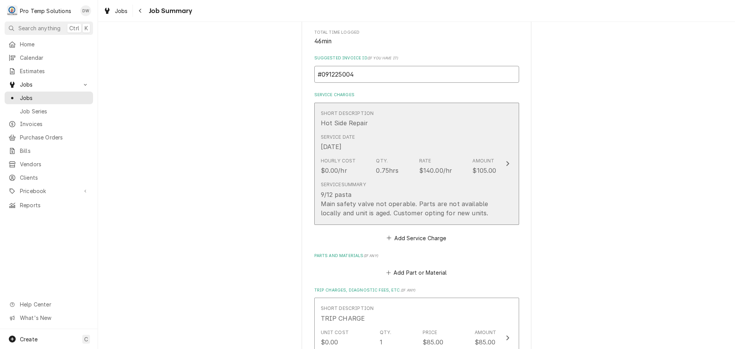
type input "#091225004"
click at [505, 163] on icon "Update Line Item" at bounding box center [507, 163] width 4 height 6
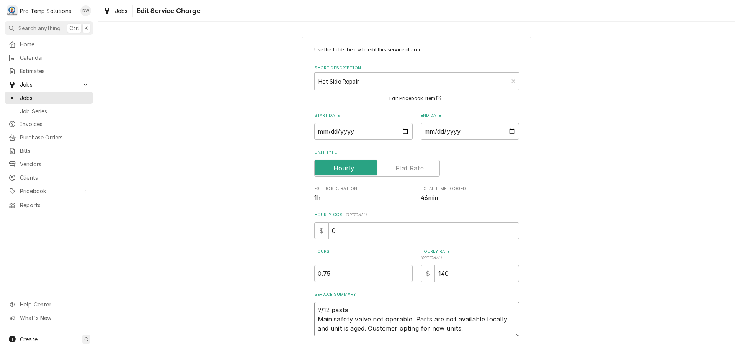
click at [350, 305] on textarea "9/12 pasta Main safety valve not operable. Parts are not available locally and …" at bounding box center [416, 318] width 205 height 34
type textarea "x"
type textarea "9/12 past Main safety valve not operable. Parts are not available locally and u…"
type textarea "x"
type textarea "9/12 pas Main safety valve not operable. Parts are not available locally and un…"
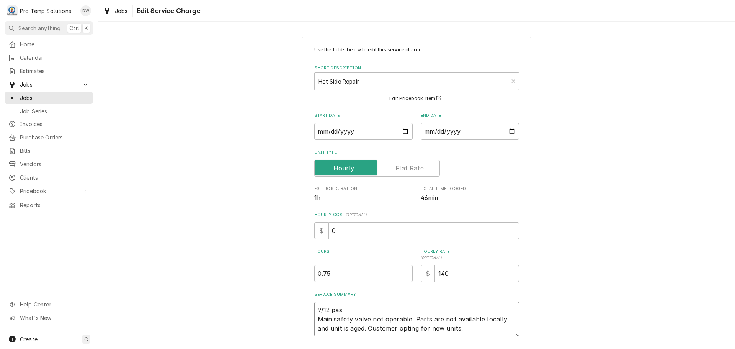
type textarea "x"
type textarea "9/12 pa Main safety valve not operable. Parts are not available locally and uni…"
type textarea "x"
type textarea "9/12 p Main safety valve not operable. Parts are not available locally and unit…"
type textarea "x"
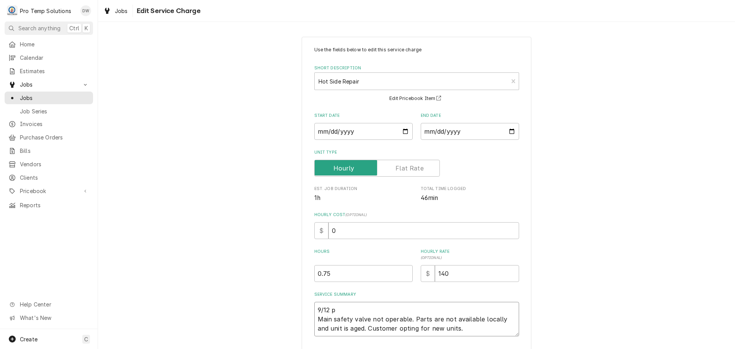
type textarea "9/12 Main safety valve not operable. Parts are not available locally and unit i…"
type textarea "x"
type textarea "9/12 p Main safety valve not operable. Parts are not available locally and unit…"
type textarea "x"
type textarea "9/12 pa Main safety valve not operable. Parts are not available locally and uni…"
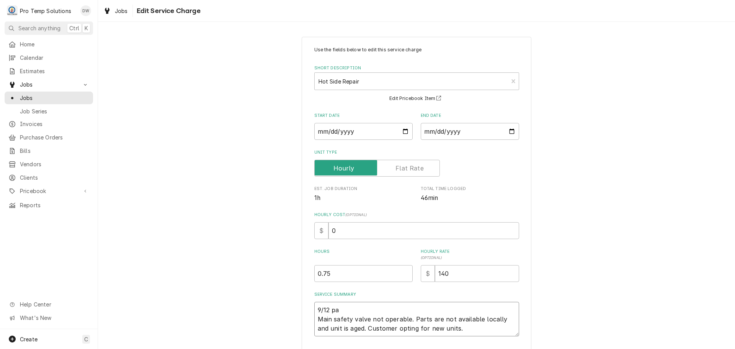
type textarea "x"
type textarea "9/12 pas Main safety valve not operable. Parts are not available locally and un…"
type textarea "x"
type textarea "9/12 past Main safety valve not operable. Parts are not available locally and u…"
type textarea "x"
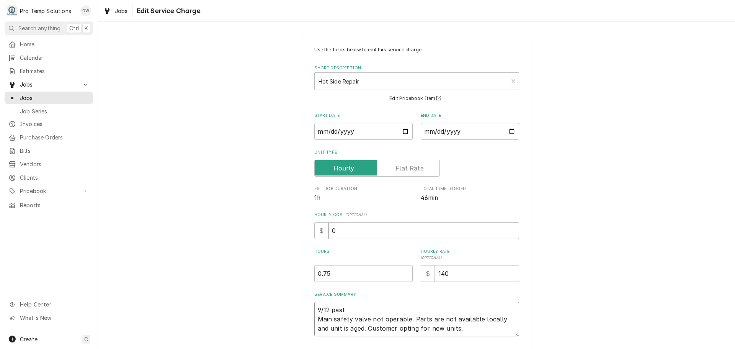
type textarea "9/12 pasta Main safety valve not operable. Parts are not available locally and …"
type textarea "x"
type textarea "9/12 pasta Main safety valve not operable. Parts are not available locally and …"
type textarea "x"
type textarea "9/12 pasta c Main safety valve not operable. Parts are not available locally an…"
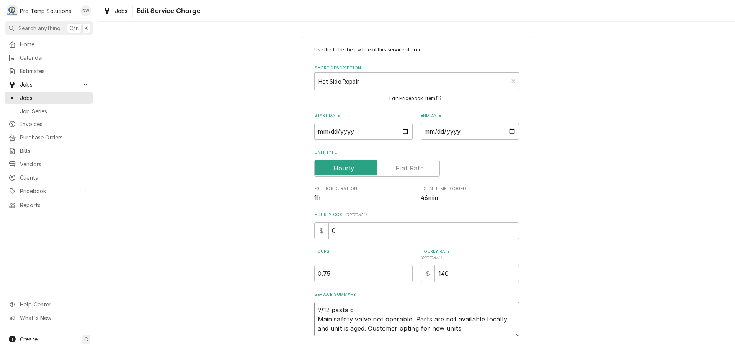
type textarea "x"
type textarea "9/12 pasta Main safety valve not operable. Parts are not available locally and …"
type textarea "x"
type textarea "9/12 pasta Main safety valve not operable. Parts are not available locally and …"
type textarea "x"
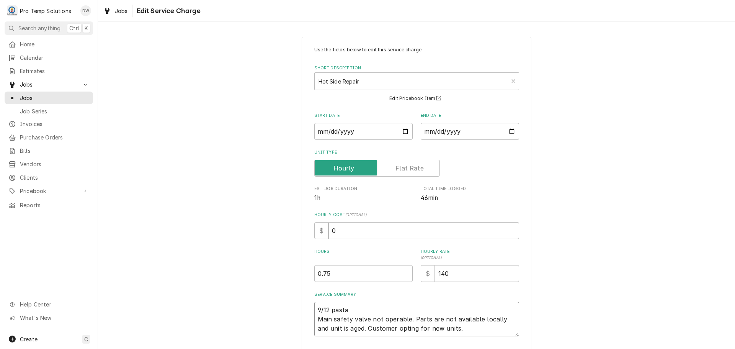
type textarea "9/12 past Main safety valve not operable. Parts are not available locally and u…"
type textarea "x"
type textarea "9/12 pas Main safety valve not operable. Parts are not available locally and un…"
type textarea "x"
type textarea "9/12 pa Main safety valve not operable. Parts are not available locally and uni…"
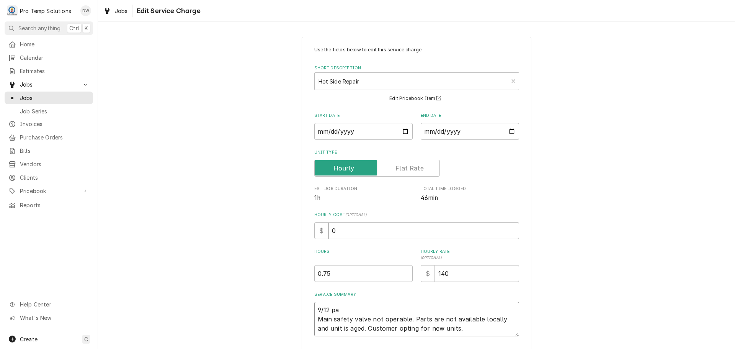
type textarea "x"
type textarea "9/12 p Main safety valve not operable. Parts are not available locally and unit…"
type textarea "x"
type textarea "9/12 Main safety valve not operable. Parts are not available locally and unit i…"
type textarea "x"
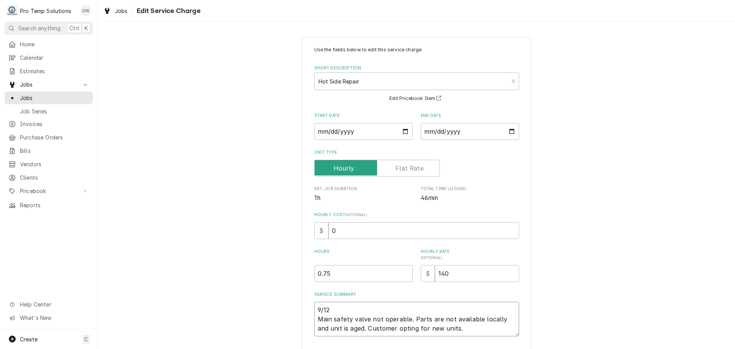
type textarea "9/12 P Main safety valve not operable. Parts are not available locally and unit…"
type textarea "x"
type textarea "9/12 PA Main safety valve not operable. Parts are not available locally and uni…"
type textarea "x"
type textarea "9/12 PAS Main safety valve not operable. Parts are not available locally and un…"
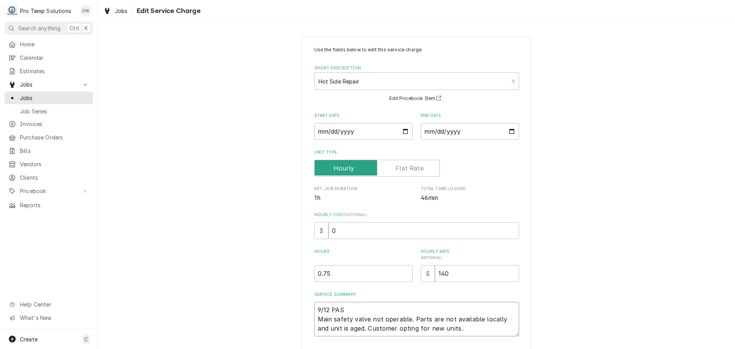
type textarea "x"
type textarea "9/12 PAST Main safety valve not operable. Parts are not available locally and u…"
type textarea "x"
type textarea "9/12 PASTA Main safety valve not operable. Parts are not available locally and …"
type textarea "x"
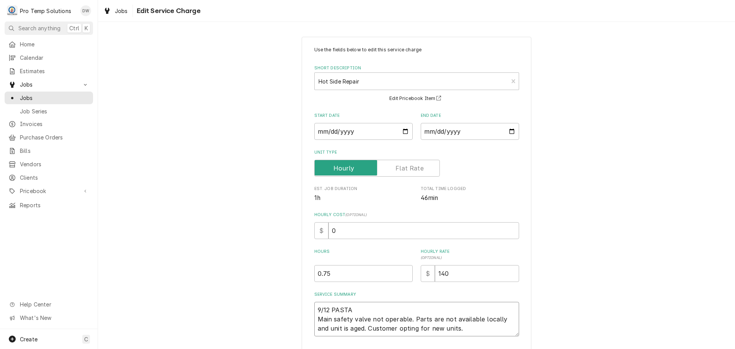
type textarea "9/12 PASTA Main safety valve not operable. Parts are not available locally and …"
type textarea "x"
type textarea "9/12 PASTA C Main safety valve not operable. Parts are not available locally an…"
type textarea "x"
type textarea "9/12 PASTA CO Main safety valve not operable. Parts are not available locally a…"
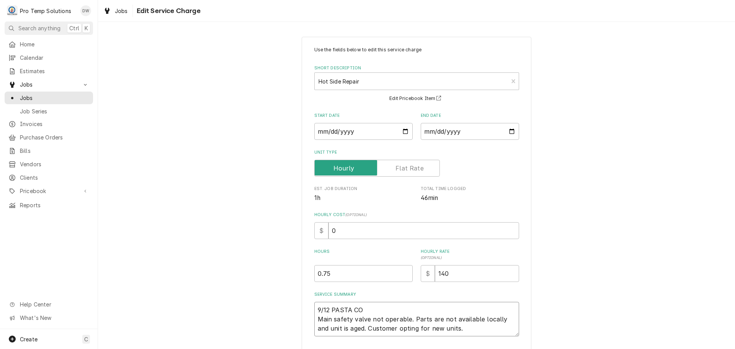
type textarea "x"
type textarea "9/12 PASTA COO Main safety valve not operable. Parts are not available locally …"
type textarea "x"
type textarea "9/12 PASTA COOK Main safety valve not operable. Parts are not available locally…"
type textarea "x"
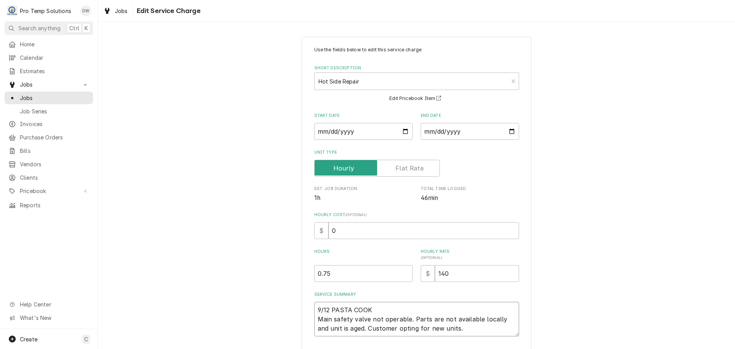
type textarea "9/12 PASTA COOKE Main safety valve not operable. Parts are not available locall…"
type textarea "x"
type textarea "9/12 PASTA COOKER Main safety valve not operable. Parts are not available local…"
type textarea "x"
type textarea "9/12 PASTA COOKER Main safety valve not operable. Parts are not available local…"
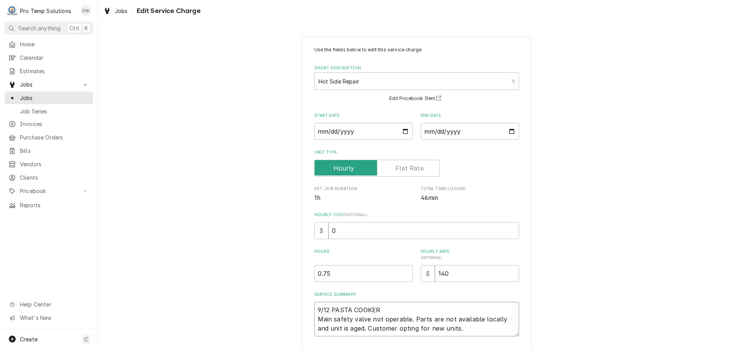
type textarea "x"
type textarea "9/12 PASTA COOKER 4 Main safety valve not operable. Parts are not available loc…"
type textarea "x"
type textarea "9/12 PASTA COOKER 43 Main safety valve not operable. Parts are not available lo…"
type textarea "x"
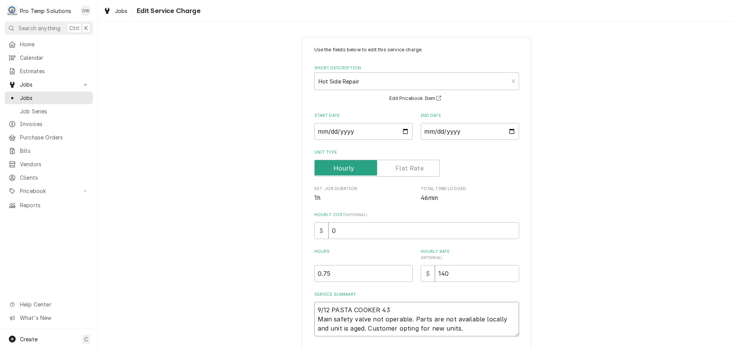
type textarea "9/12 PASTA COOKER 435 Main safety valve not operable. Parts are not available l…"
type textarea "x"
type textarea "9/12 PASTA COOKER 435- Main safety valve not operable. Parts are not available …"
type textarea "x"
type textarea "9/12 PASTA COOKER 435-5 Main safety valve not operable. Parts are not available…"
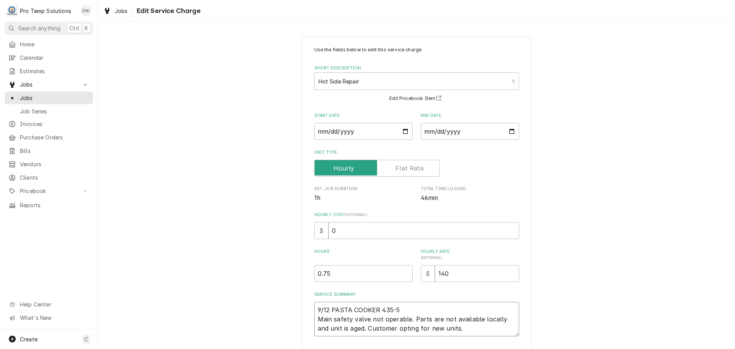
type textarea "x"
type textarea "9/12 PASTA COOKER 435-52 Main safety valve not operable. Parts are not availabl…"
type textarea "x"
type textarea "9/12 PASTA COOKER 435-525 Main safety valve not operable. Parts are not availab…"
type textarea "x"
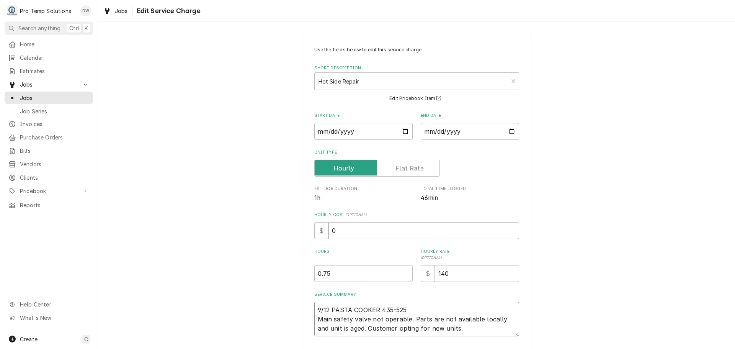
type textarea "9/12 PASTA COOKER 435-525 Main safety valve not operable. Parts are not availab…"
type textarea "x"
type textarea "9/12 PASTA COOKER 435-525 K Main safety valve not operable. Parts are not avail…"
type textarea "x"
type textarea "9/12 PASTA COOKER 435-525 KE Main safety valve not operable. Parts are not avai…"
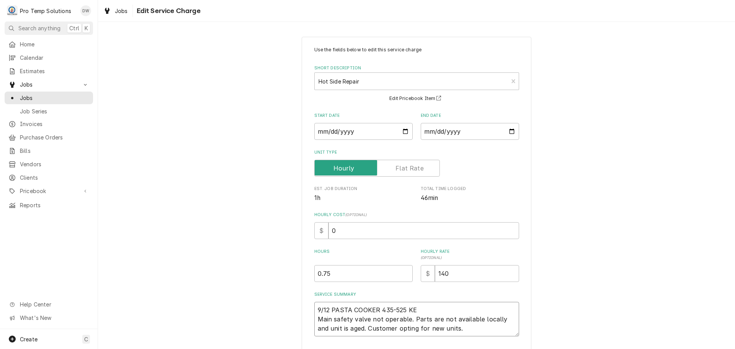
type textarea "x"
type textarea "9/12 PASTA COOKER 435-525 KEV Main safety valve not operable. Parts are not ava…"
type textarea "x"
type textarea "9/12 PASTA COOKER 435-525 KEVI Main safety valve not operable. Parts are not av…"
type textarea "x"
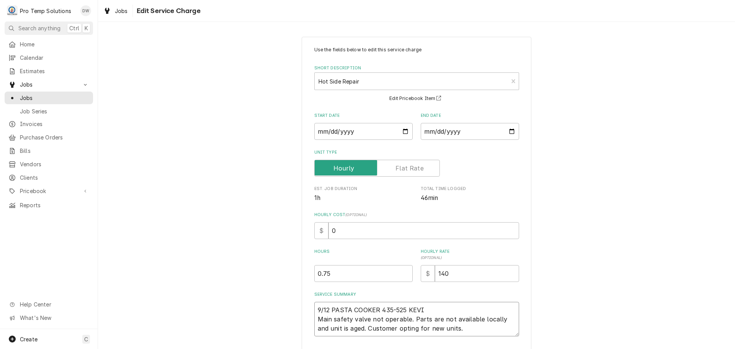
type textarea "9/12 PASTA COOKER 435-525 KEVIN Main safety valve not operable. Parts are not a…"
type textarea "x"
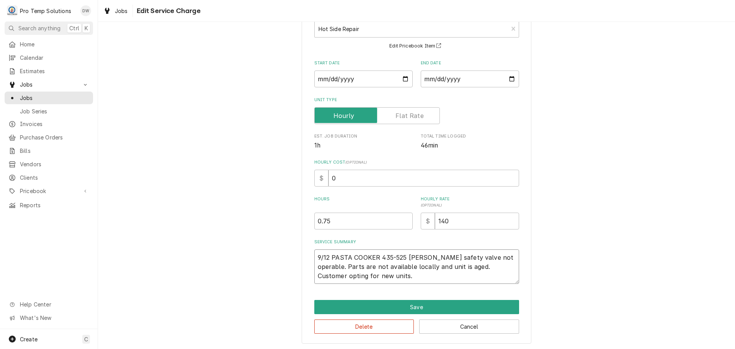
scroll to position [54, 0]
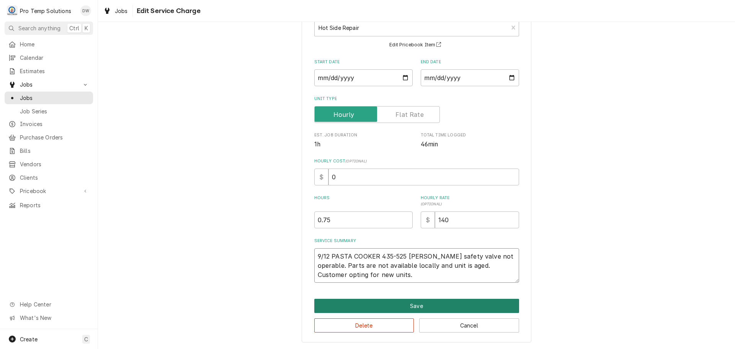
type textarea "9/12 PASTA COOKER 435-525 [PERSON_NAME] safety valve not operable. Parts are no…"
click at [414, 308] on button "Save" at bounding box center [416, 305] width 205 height 14
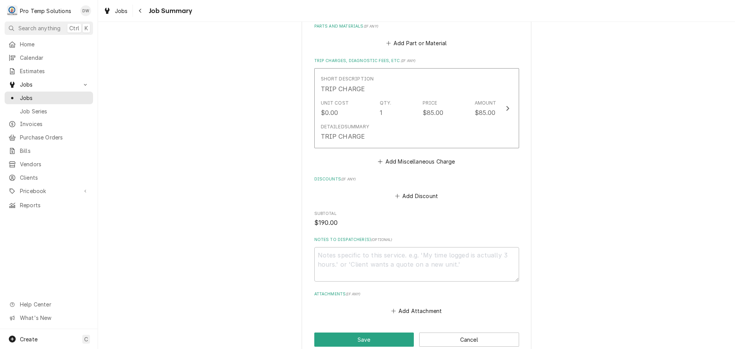
scroll to position [383, 0]
click at [354, 261] on textarea "Notes to Dispatcher(s) ( optional )" at bounding box center [416, 263] width 205 height 34
type textarea "x"
type textarea "#"
type textarea "x"
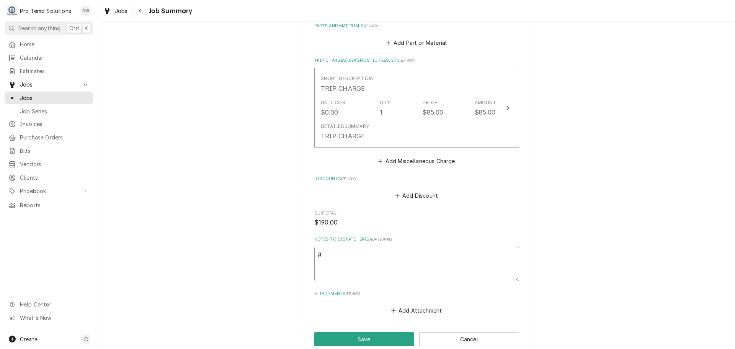
type textarea "#0"
type textarea "x"
type textarea "#09"
type textarea "x"
type textarea "#091"
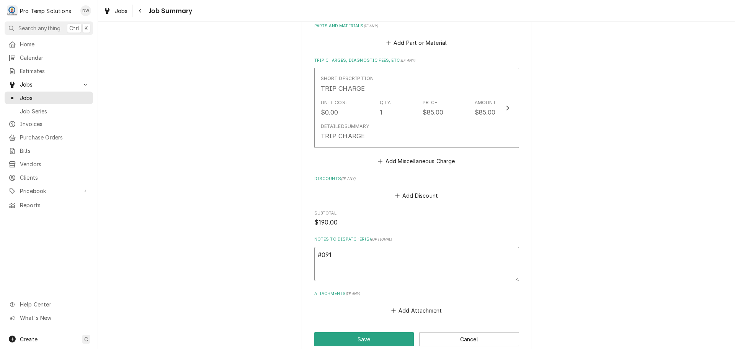
type textarea "x"
type textarea "#0912"
type textarea "x"
type textarea "#09122"
type textarea "x"
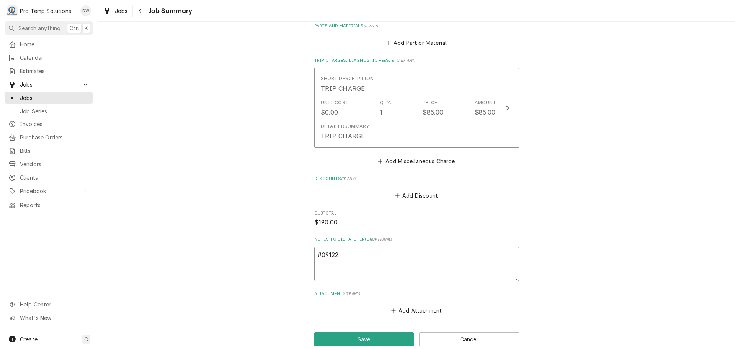
type textarea "#091225"
type textarea "x"
type textarea "#0912250"
type textarea "x"
type textarea "#09122500"
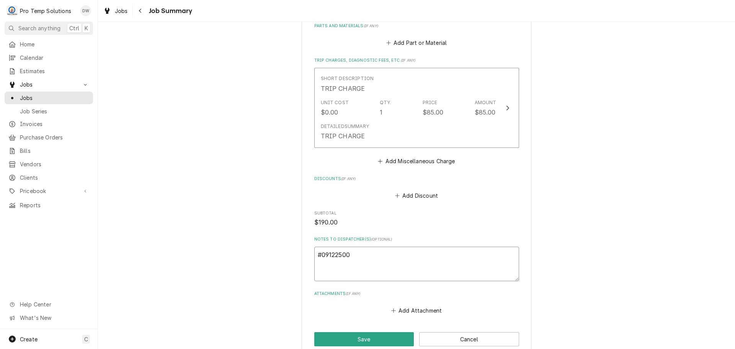
type textarea "x"
type textarea "#091225004"
type textarea "x"
type textarea "#091225004"
type textarea "x"
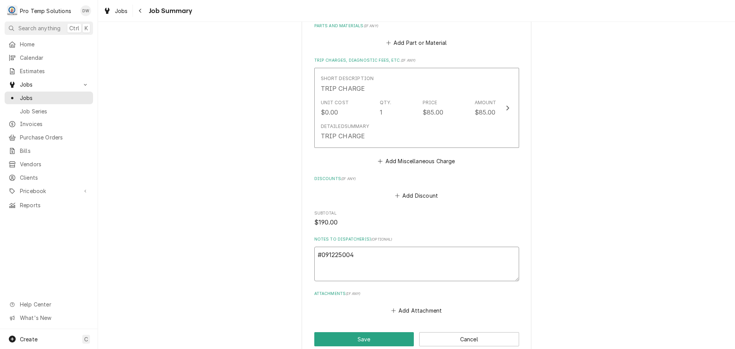
type textarea "#091225004 4"
type textarea "x"
type textarea "#091225004 41"
type textarea "x"
type textarea "#091225004 411"
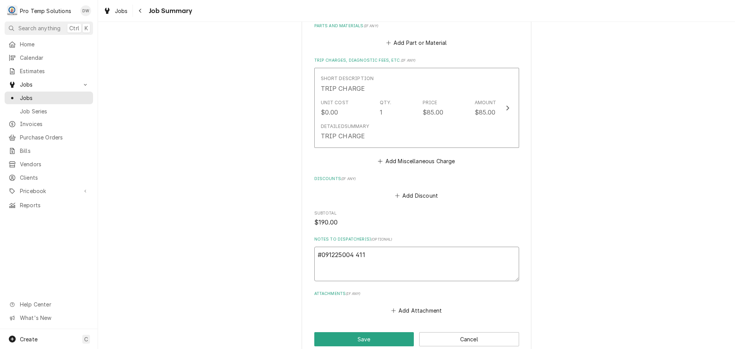
type textarea "x"
type textarea "#091225004 411"
type textarea "x"
type textarea "#091225004 411 W"
type textarea "x"
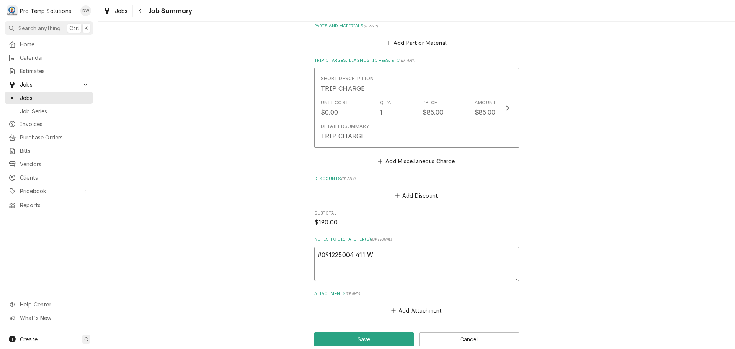
type textarea "#091225004 411 WE"
type textarea "x"
type textarea "#091225004 411 WES"
type textarea "x"
type textarea "#091225004 411 WEST"
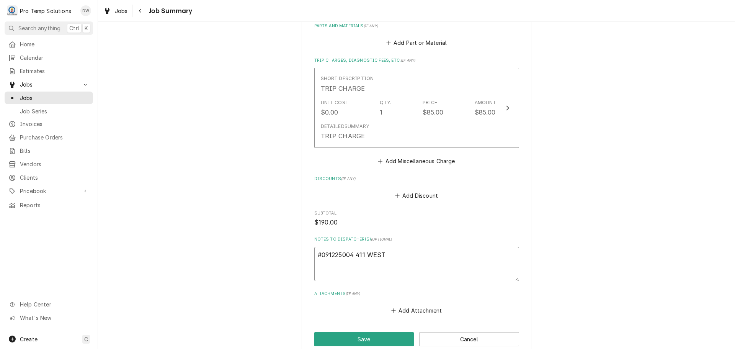
type textarea "x"
type textarea "#091225004 411 WEST-"
type textarea "x"
type textarea "#091225004 411 WEST-"
type textarea "x"
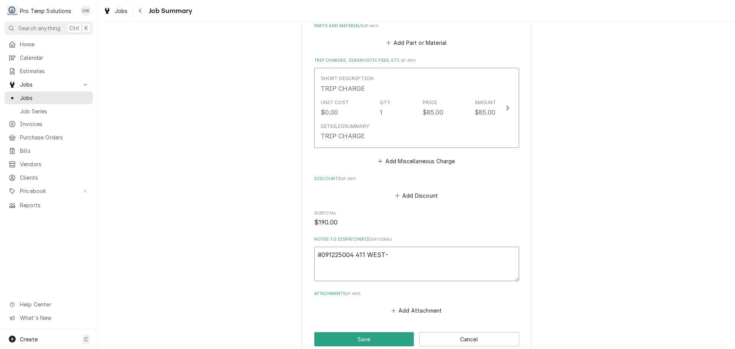
type textarea "#091225004 411 WEST- P"
type textarea "x"
type textarea "#091225004 411 WEST- PA"
type textarea "x"
type textarea "#091225004 411 WEST- PAS"
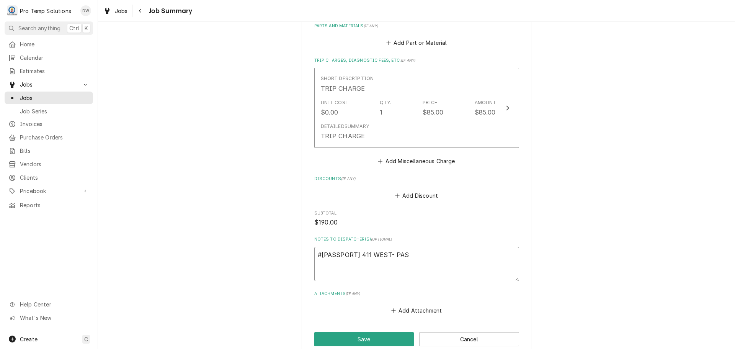
type textarea "x"
type textarea "#091225004 411 WEST- PAST"
type textarea "x"
type textarea "#091225004 411 WEST- PASTA"
type textarea "x"
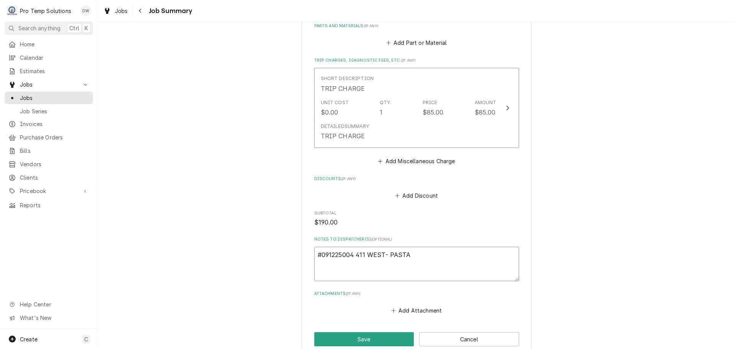
type textarea "#091225004 411 WEST- PASTA"
type textarea "x"
type textarea "#091225004 411 WEST- PASTA C"
type textarea "x"
type textarea "#091225004 411 WEST- PASTA CO"
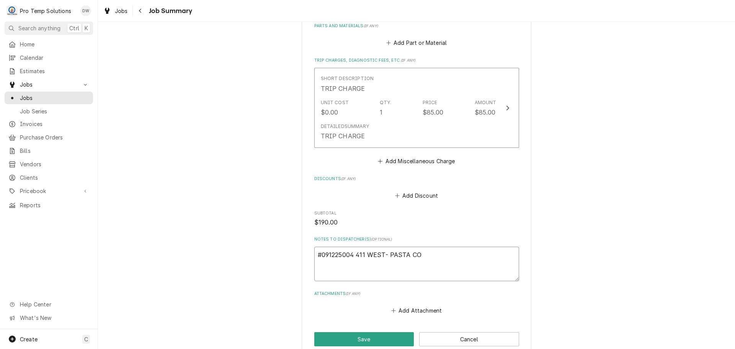
type textarea "x"
type textarea "#091225004 411 WEST- PASTA COO"
type textarea "x"
type textarea "#091225004 411 WEST- PASTA COOK"
type textarea "x"
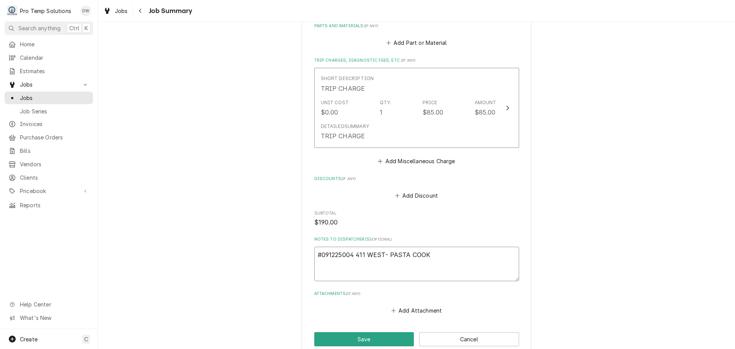
type textarea "#091225004 411 WEST- PASTA COOKE"
type textarea "x"
type textarea "#091225004 411 WEST- PASTA COOKER"
type textarea "x"
type textarea "#091225004 411 WEST- PASTA COOKER"
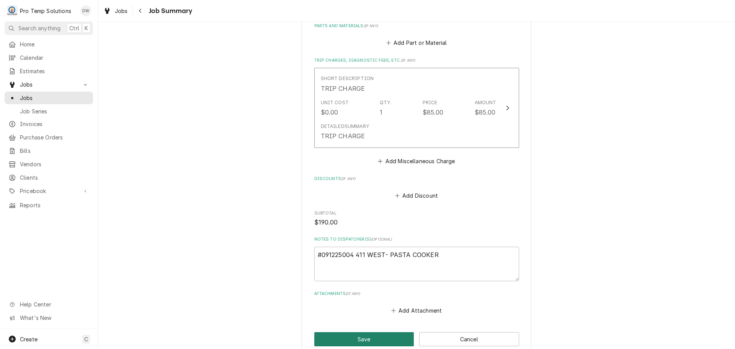
click at [364, 338] on button "Save" at bounding box center [364, 339] width 100 height 14
type textarea "x"
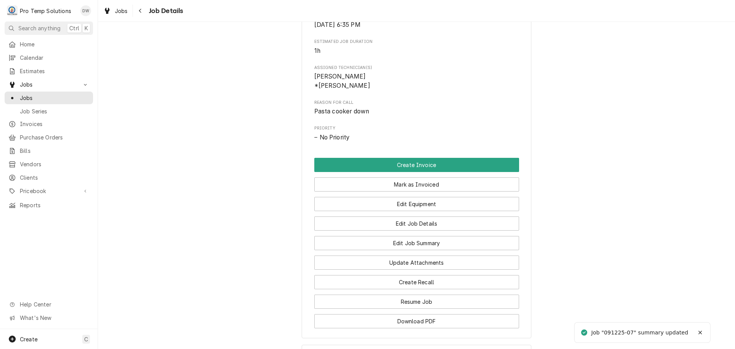
scroll to position [439, 0]
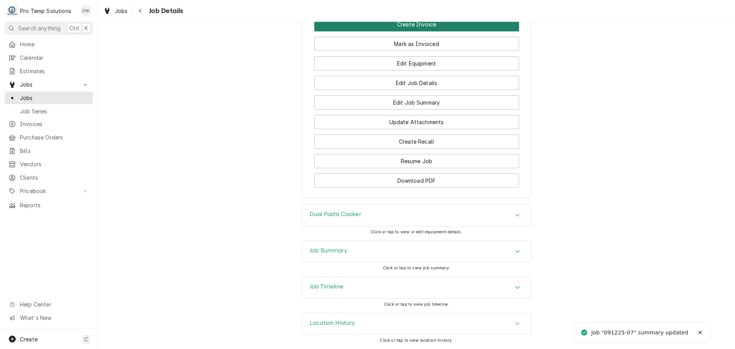
click at [403, 31] on button "Create Invoice" at bounding box center [416, 24] width 205 height 14
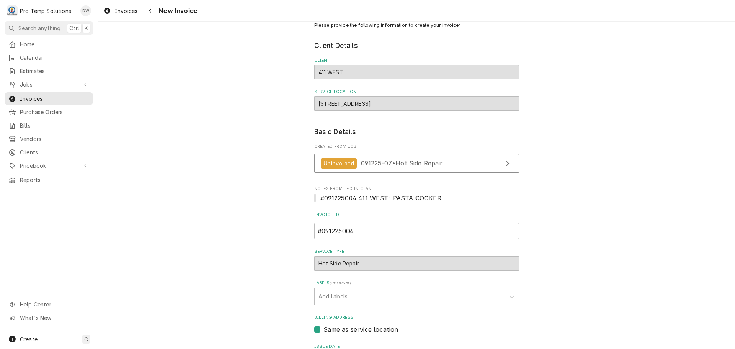
scroll to position [151, 0]
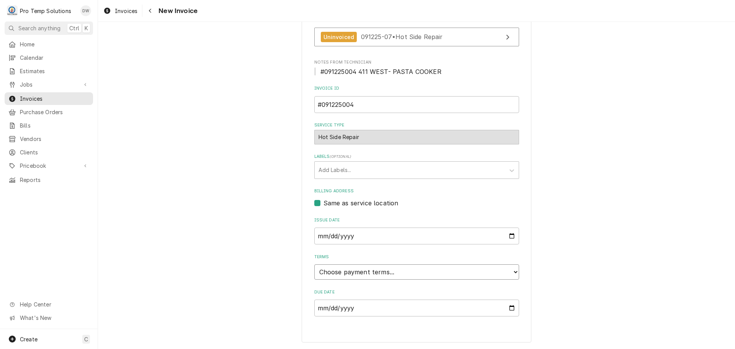
click at [342, 274] on select "Choose payment terms... Same Day Net 7 Net 14 Net 21 Net 30 Net 45 Net 60 Net 90" at bounding box center [416, 271] width 205 height 15
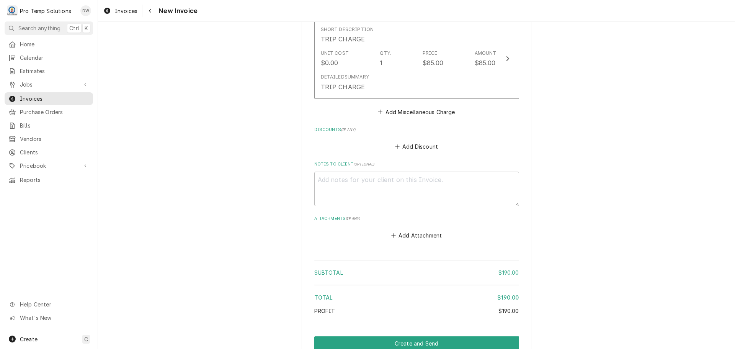
scroll to position [724, 0]
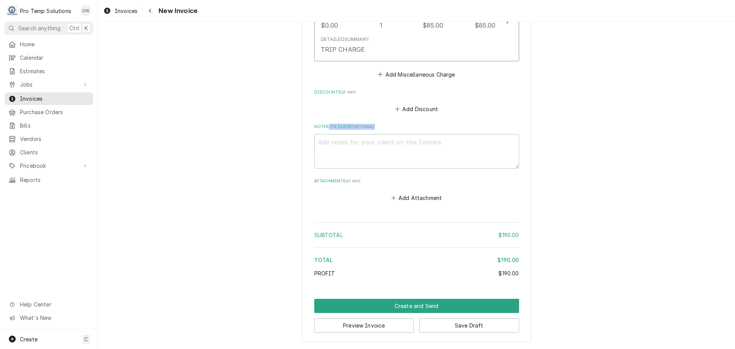
click at [324, 134] on div "Notes to Client ( optional )" at bounding box center [416, 146] width 205 height 45
click at [324, 142] on textarea "Notes to Client ( optional )" at bounding box center [416, 151] width 205 height 34
type textarea "x"
type textarea "#"
type textarea "x"
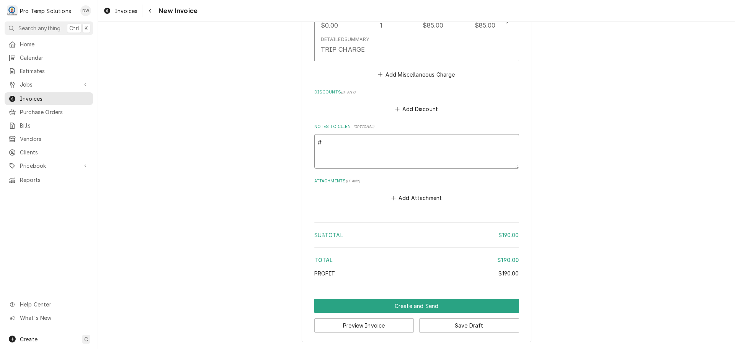
type textarea "#0"
type textarea "x"
type textarea "#09"
type textarea "x"
type textarea "#091"
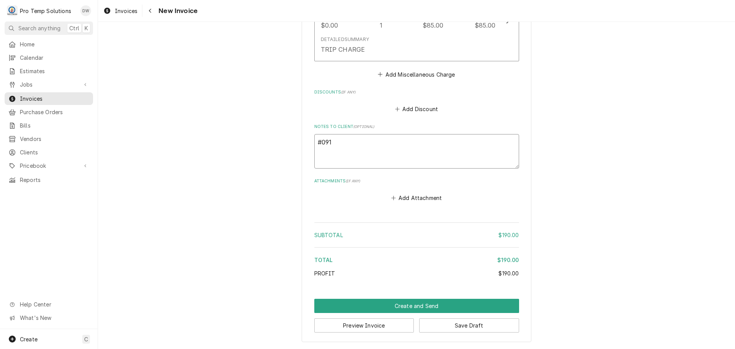
type textarea "x"
type textarea "#0912"
type textarea "x"
type textarea "#09122"
type textarea "x"
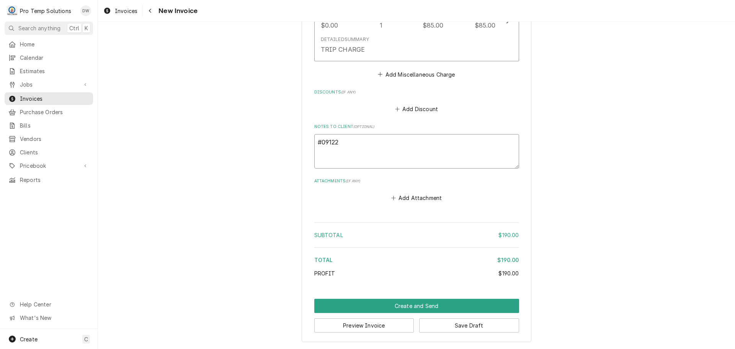
type textarea "#091225"
type textarea "x"
type textarea "#0912250"
type textarea "x"
type textarea "#09122500"
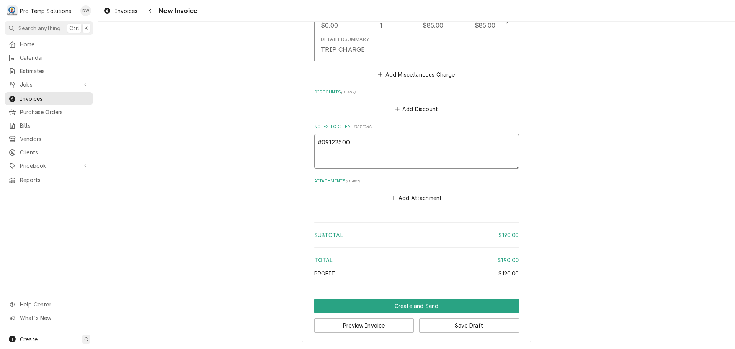
type textarea "x"
type textarea "#091225004"
type textarea "x"
type textarea "#091225004"
type textarea "x"
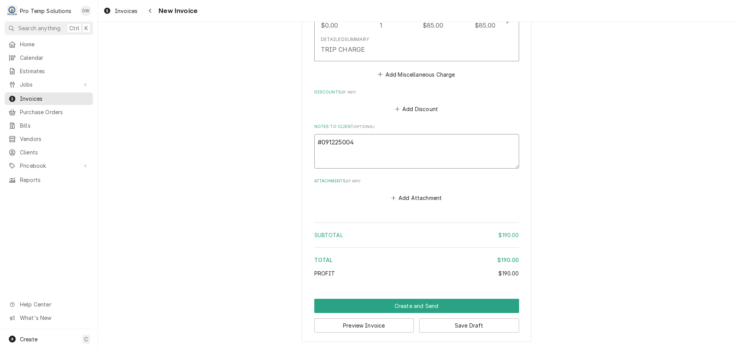
type textarea "#091225004 4"
type textarea "x"
type textarea "#091225004 41"
type textarea "x"
type textarea "#091225004 411"
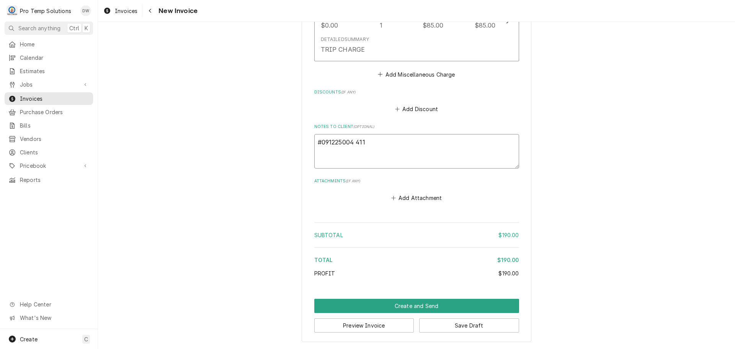
type textarea "x"
type textarea "#091225004 411"
type textarea "x"
type textarea "#091225004 411 W"
type textarea "x"
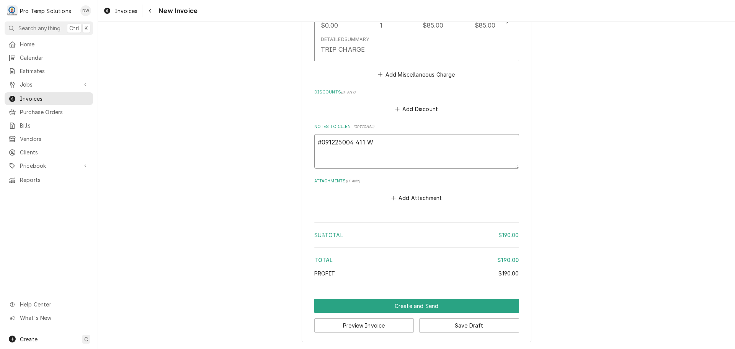
type textarea "#091225004 411 WE"
type textarea "x"
type textarea "#091225004 411 WES"
type textarea "x"
type textarea "#091225004 411 WEST"
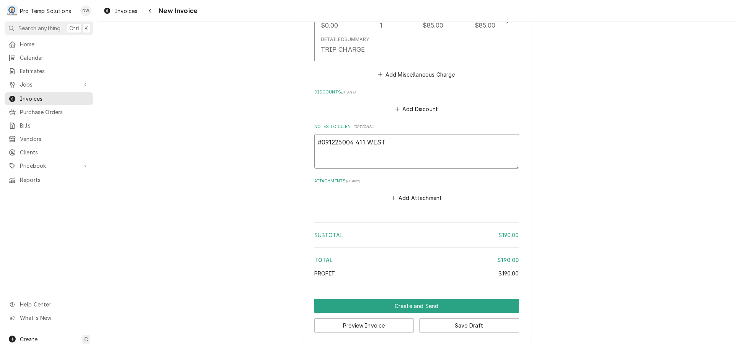
type textarea "x"
type textarea "#091225004 411 WEST-"
type textarea "x"
type textarea "#091225004 411 WEST-"
type textarea "x"
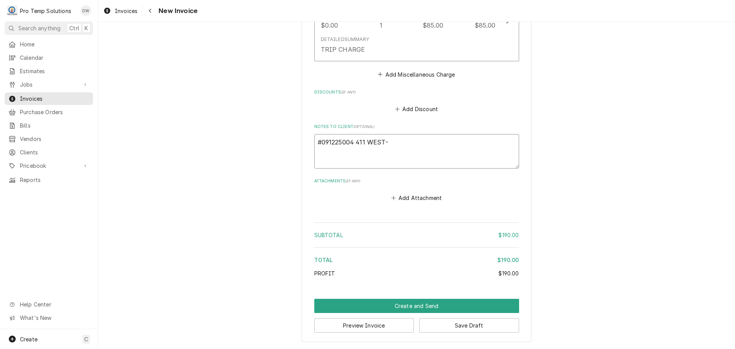
type textarea "#091225004 411 WEST- P"
type textarea "x"
type textarea "#091225004 411 WEST- PA"
type textarea "x"
type textarea "#091225004 411 WEST- PAS"
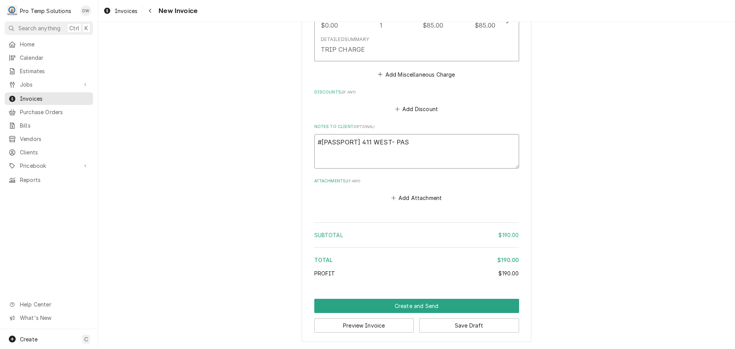
type textarea "x"
type textarea "#091225004 411 WEST- PAST"
type textarea "x"
type textarea "#091225004 411 WEST- PASTA"
type textarea "x"
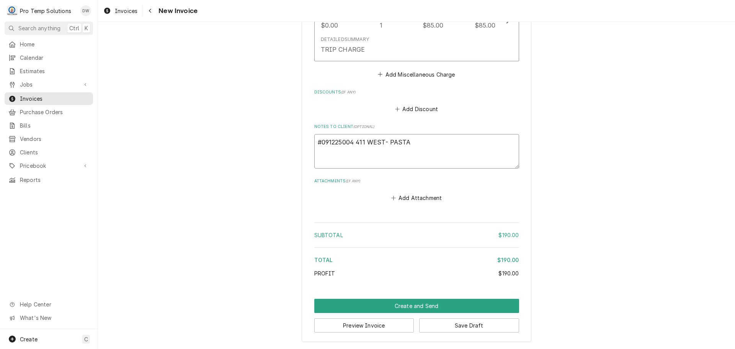
type textarea "#091225004 411 WEST- PASTA"
type textarea "x"
type textarea "#091225004 411 WEST- PASTA C"
type textarea "x"
type textarea "#091225004 411 WEST- PASTA CO"
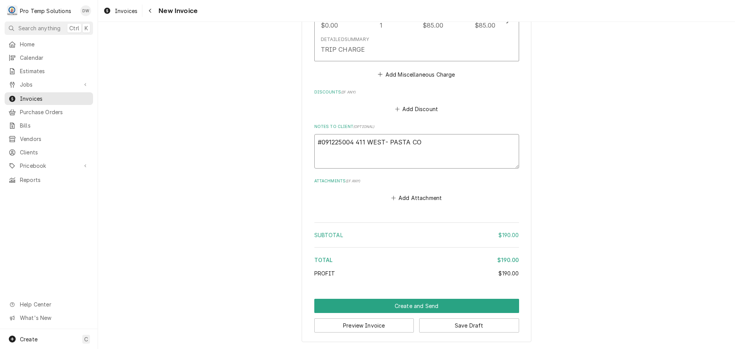
type textarea "x"
type textarea "#091225004 411 WEST- PASTA COO"
type textarea "x"
type textarea "#091225004 411 WEST- PASTA COOK"
type textarea "x"
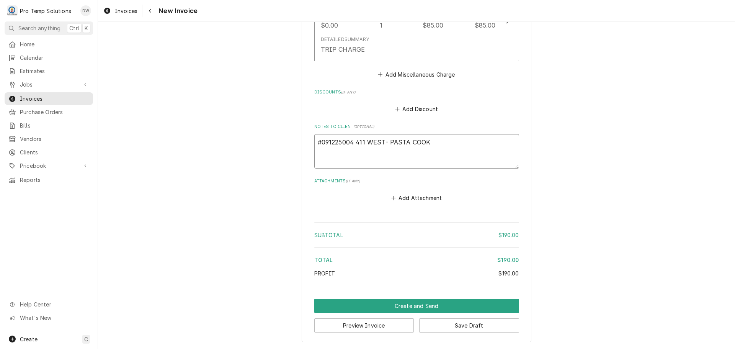
type textarea "#091225004 411 WEST- PASTA COOKE"
type textarea "x"
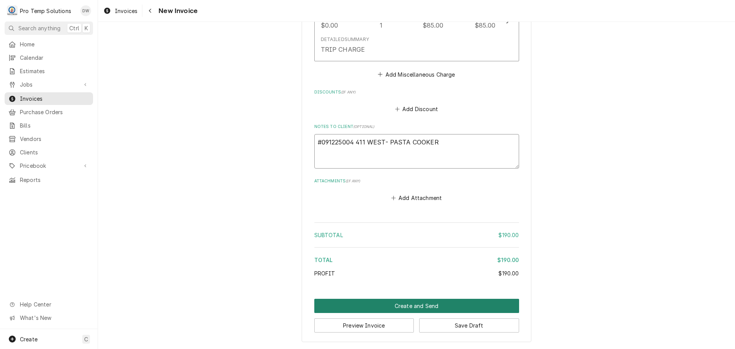
type textarea "#091225004 411 WEST- PASTA COOKER"
click at [413, 307] on button "Create and Send" at bounding box center [416, 305] width 205 height 14
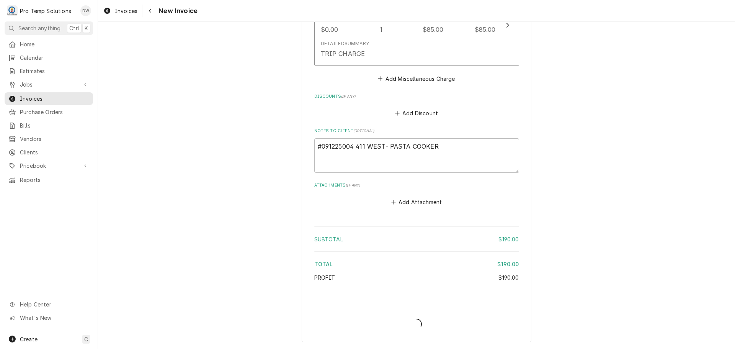
type textarea "x"
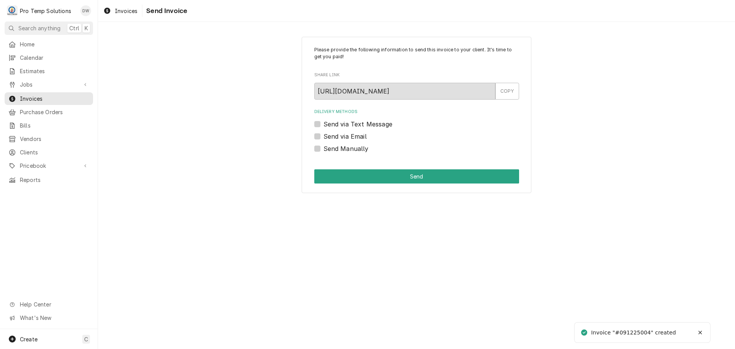
click at [323, 136] on label "Send via Email" at bounding box center [344, 136] width 43 height 9
click at [323, 136] on input "Send via Email" at bounding box center [425, 140] width 205 height 17
checkbox input "true"
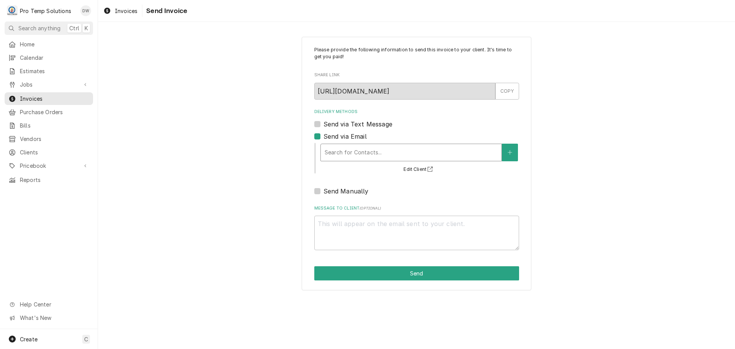
click at [374, 147] on div "Delivery Methods" at bounding box center [410, 152] width 173 height 14
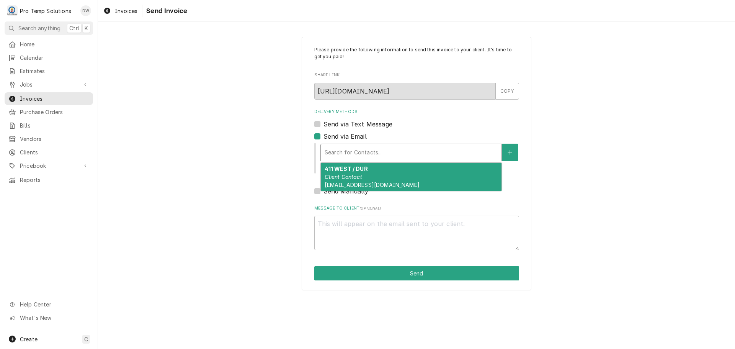
click at [371, 171] on div "411 WEST / DUR Client Contact [EMAIL_ADDRESS][DOMAIN_NAME]" at bounding box center [411, 177] width 181 height 28
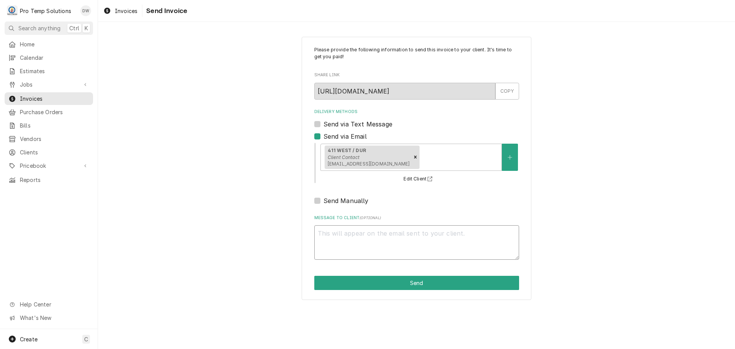
click at [341, 230] on textarea "Message to Client ( optional )" at bounding box center [416, 242] width 205 height 34
type textarea "x"
type textarea "#"
type textarea "x"
type textarea "#0"
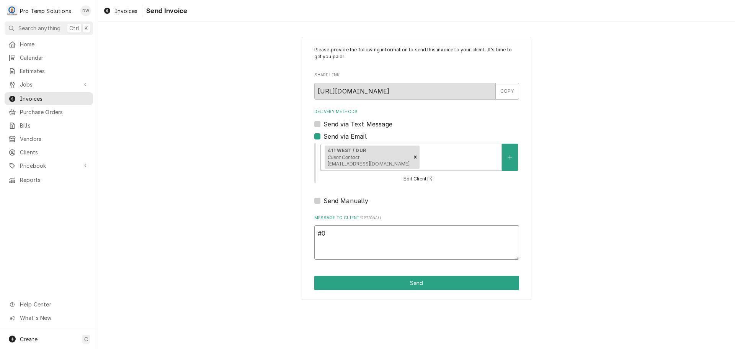
type textarea "x"
type textarea "#09"
type textarea "x"
type textarea "#091"
type textarea "x"
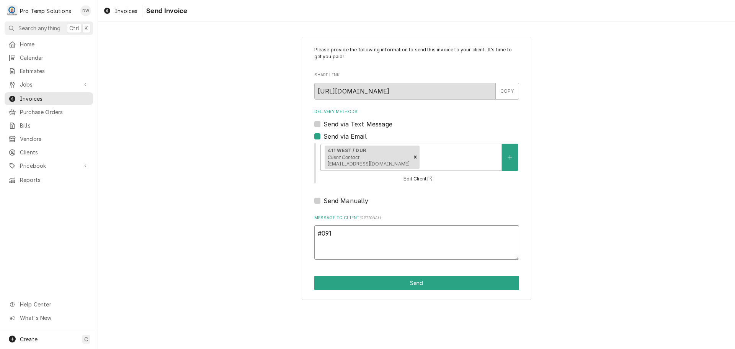
type textarea "#0912"
type textarea "x"
type textarea "#09122"
type textarea "x"
type textarea "#091225"
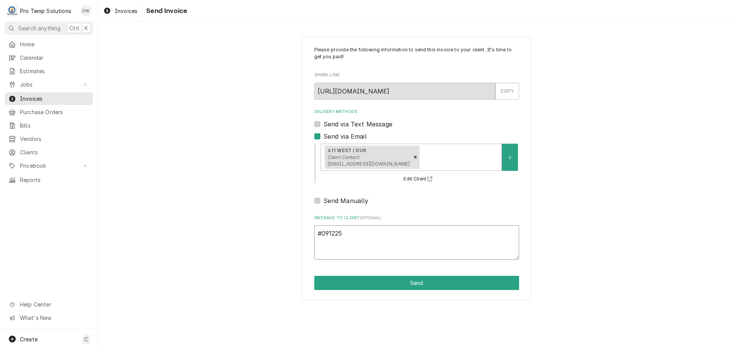
type textarea "x"
type textarea "#0912250"
type textarea "x"
type textarea "#09122500"
type textarea "x"
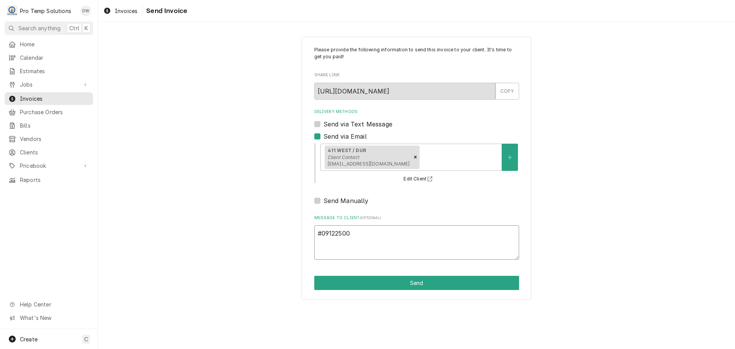
type textarea "#091225004"
type textarea "x"
type textarea "#091225004"
type textarea "x"
type textarea "#091225004 4"
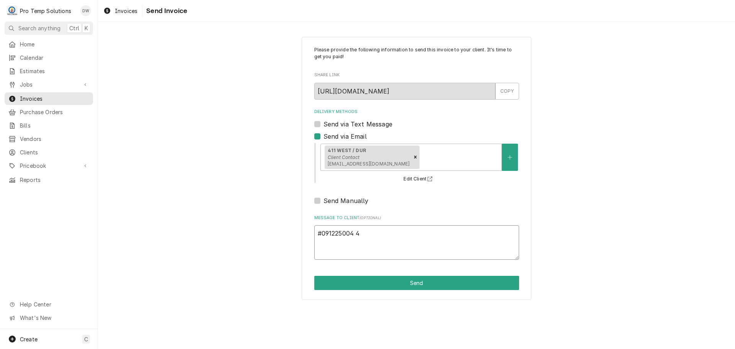
type textarea "x"
type textarea "#091225004 41"
type textarea "x"
type textarea "#091225004 411"
type textarea "x"
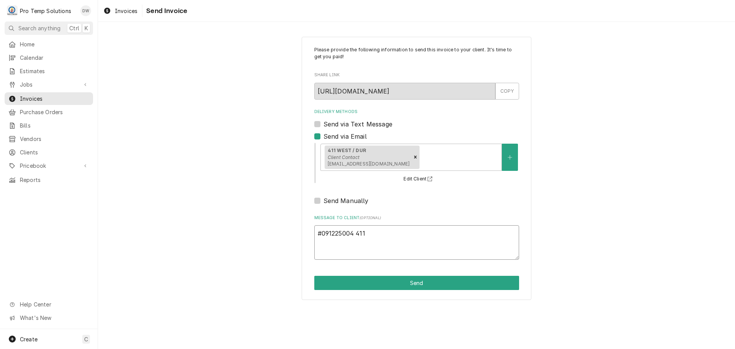
type textarea "#091225004 411"
type textarea "x"
type textarea "#091225004 411 W"
type textarea "x"
type textarea "#091225004 411 WE"
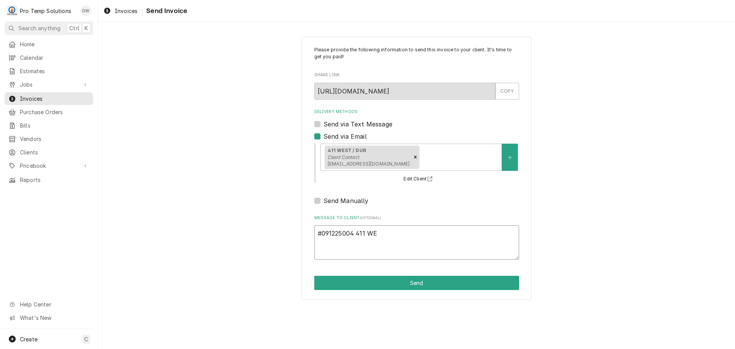
type textarea "x"
type textarea "#091225004 411 WES"
type textarea "x"
type textarea "#091225004 411 WEST"
type textarea "x"
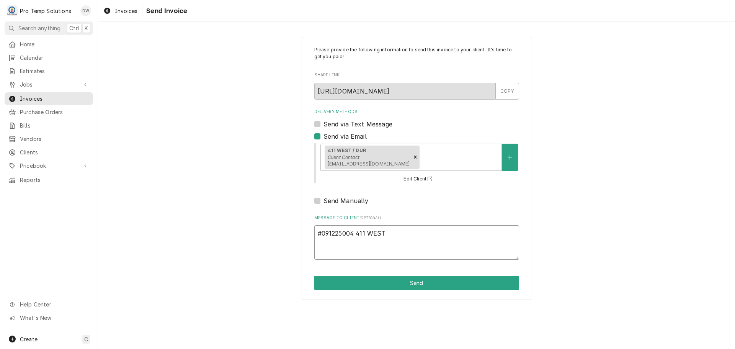
type textarea "#091225004 411 WEST-"
type textarea "x"
type textarea "#091225004 411 WEST-"
type textarea "x"
type textarea "#091225004 411 WEST- P"
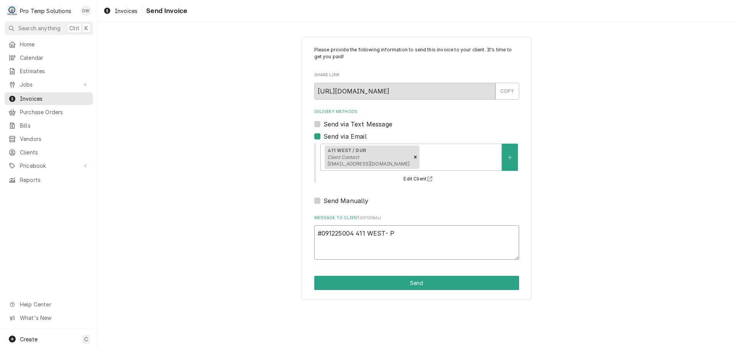
type textarea "x"
type textarea "#091225004 411 WEST- PA"
type textarea "x"
type textarea "#091225004 411 WEST- PAS"
type textarea "x"
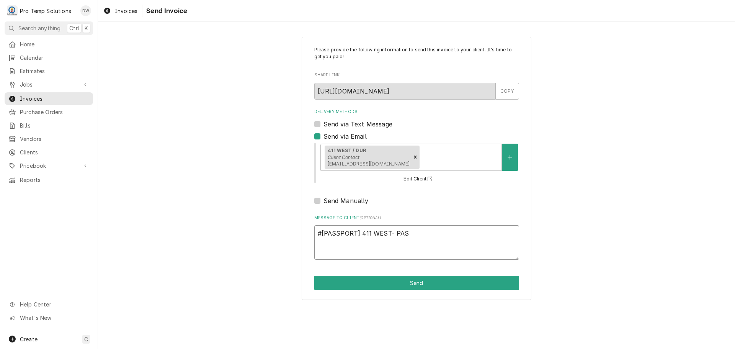
type textarea "#091225004 411 WEST- PAST"
type textarea "x"
type textarea "#091225004 411 WEST- PASTA"
type textarea "x"
type textarea "#091225004 411 WEST- PASTA"
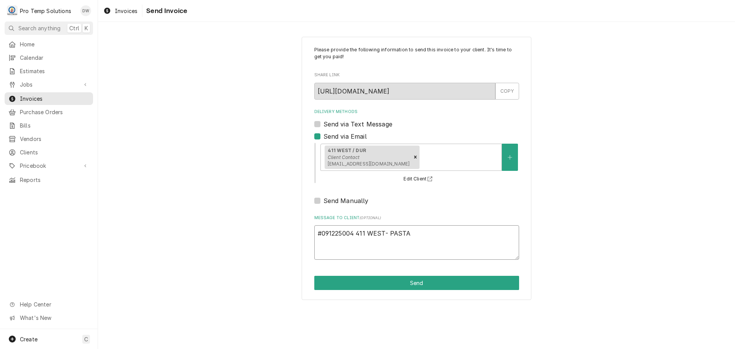
type textarea "x"
type textarea "#091225004 411 WEST- PASTA C"
type textarea "x"
type textarea "#091225004 411 WEST- PASTA CO"
type textarea "x"
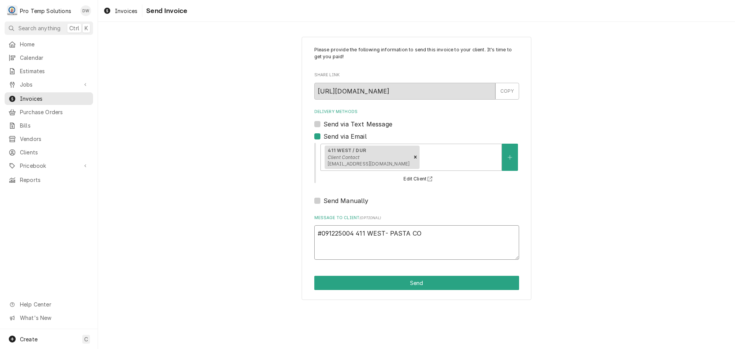
type textarea "#091225004 411 WEST- PASTA COO"
type textarea "x"
type textarea "#091225004 411 WEST- PASTA COOK"
type textarea "x"
type textarea "#091225004 411 WEST- PASTA COOKE"
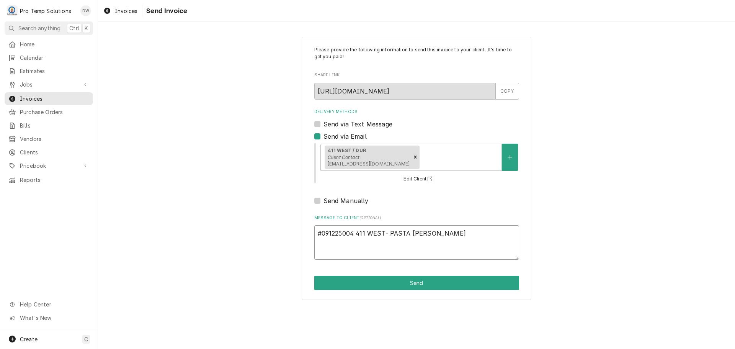
type textarea "x"
type textarea "#091225004 411 WEST- PASTA COOKER"
click at [419, 279] on button "Send" at bounding box center [416, 282] width 205 height 14
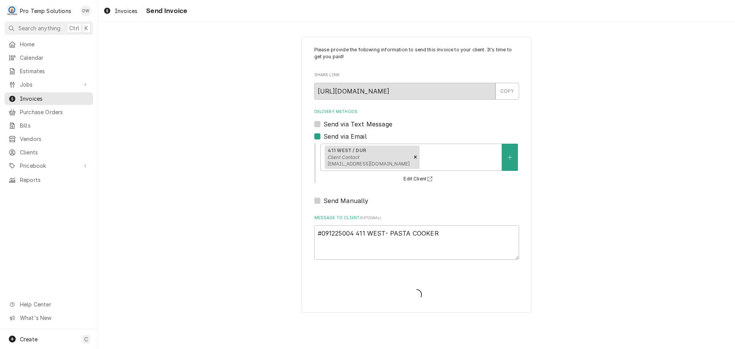
type textarea "x"
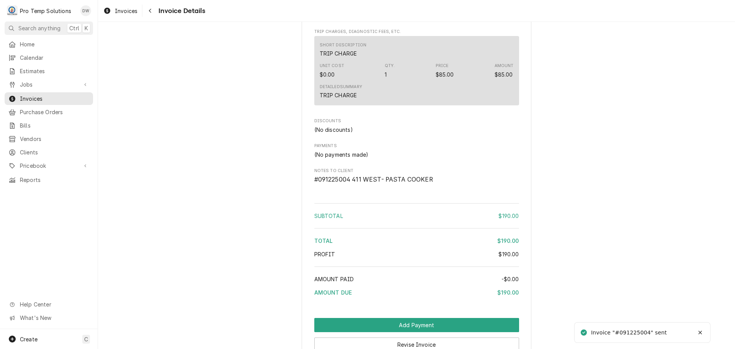
scroll to position [694, 0]
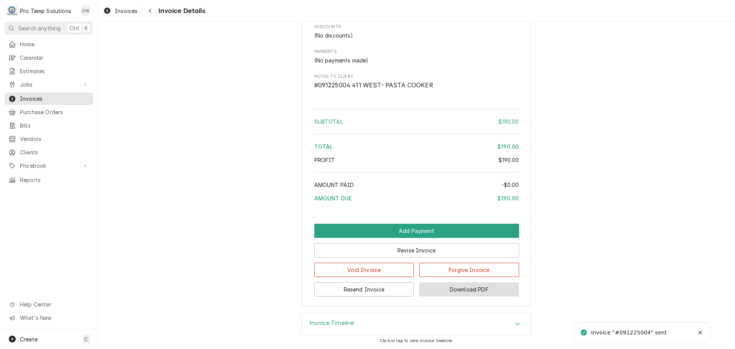
click at [454, 290] on button "Download PDF" at bounding box center [469, 289] width 100 height 14
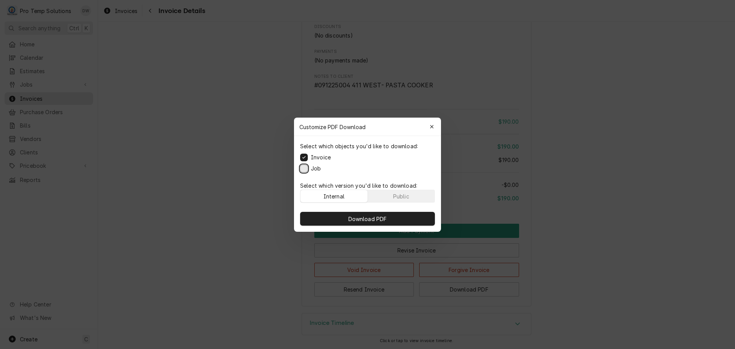
click at [304, 168] on button "Job" at bounding box center [304, 168] width 8 height 8
click at [368, 220] on span "Download PDF" at bounding box center [368, 218] width 42 height 8
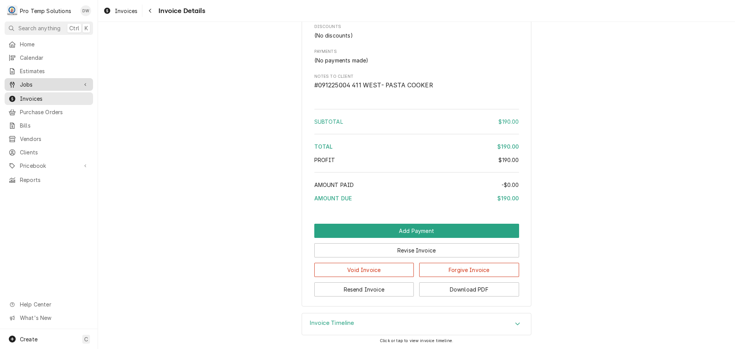
click at [33, 80] on span "Jobs" at bounding box center [49, 84] width 58 height 8
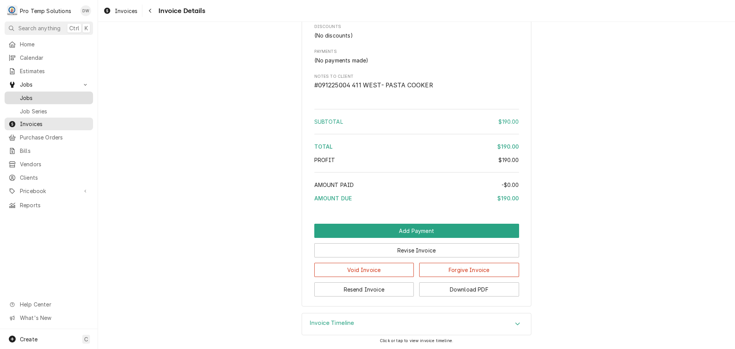
click at [26, 94] on span "Jobs" at bounding box center [54, 98] width 69 height 8
